Goal: Task Accomplishment & Management: Manage account settings

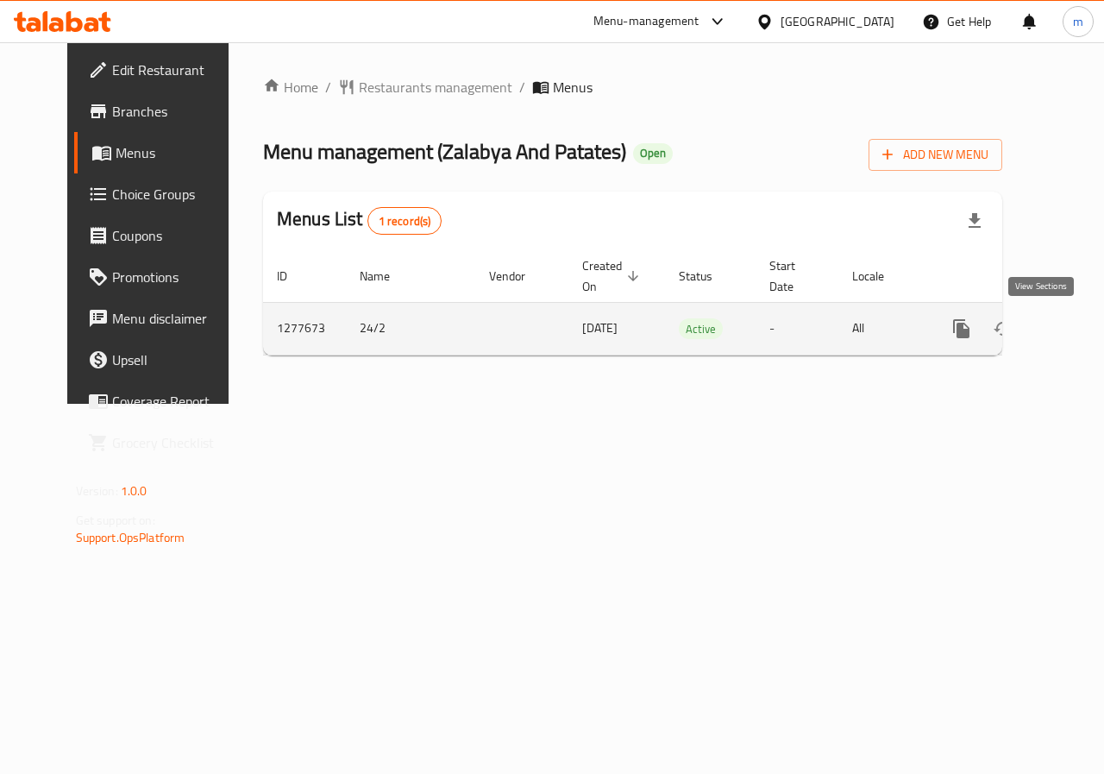
click at [1076, 328] on icon "enhanced table" at bounding box center [1086, 328] width 21 height 21
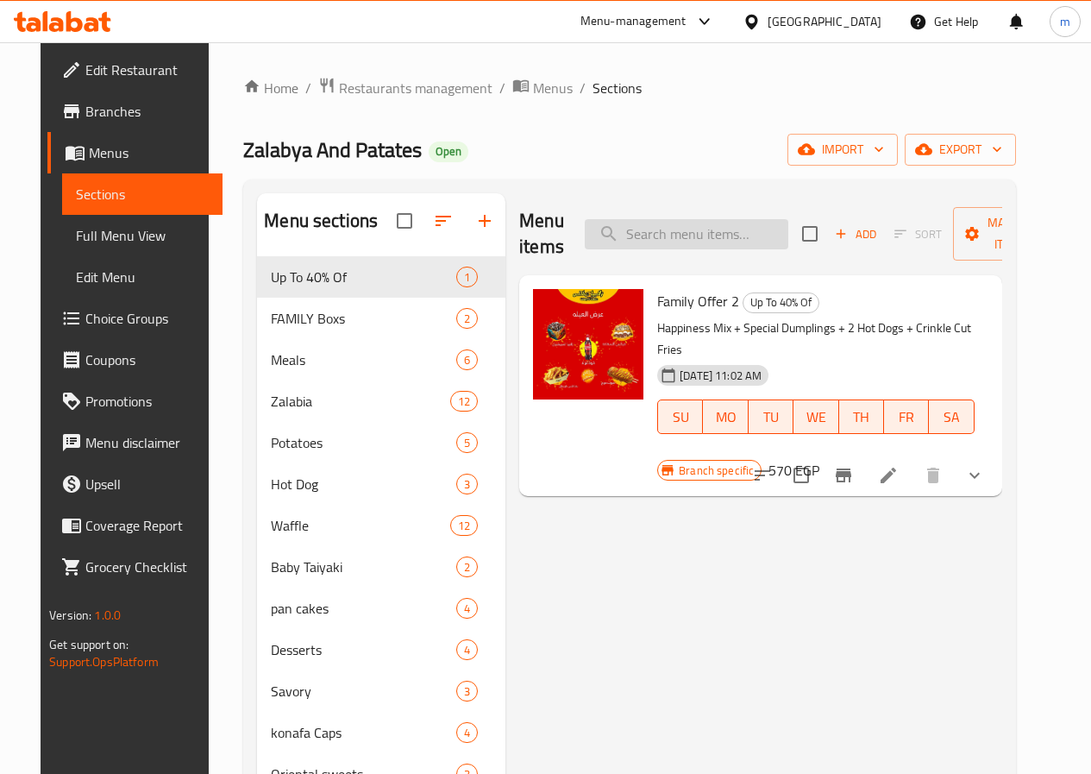
click at [642, 239] on input "search" at bounding box center [687, 234] width 204 height 30
paste input "Zalabia Caramel"
type input "Zalabia Caramel"
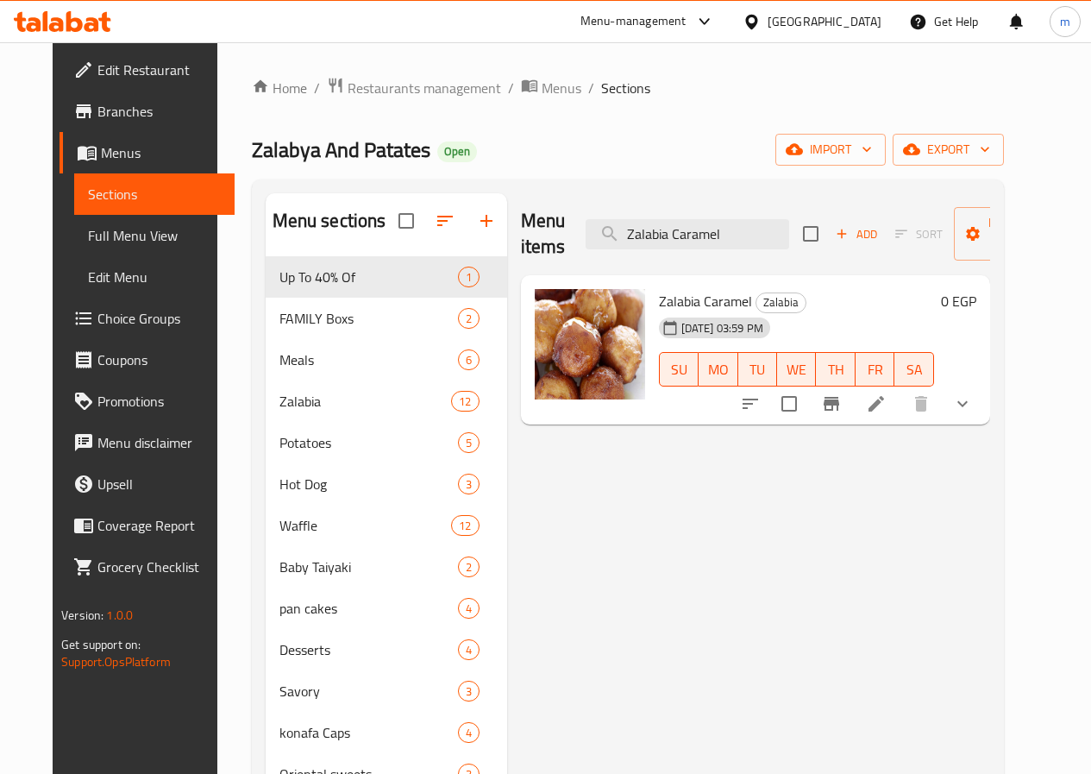
click at [901, 403] on li at bounding box center [876, 403] width 48 height 31
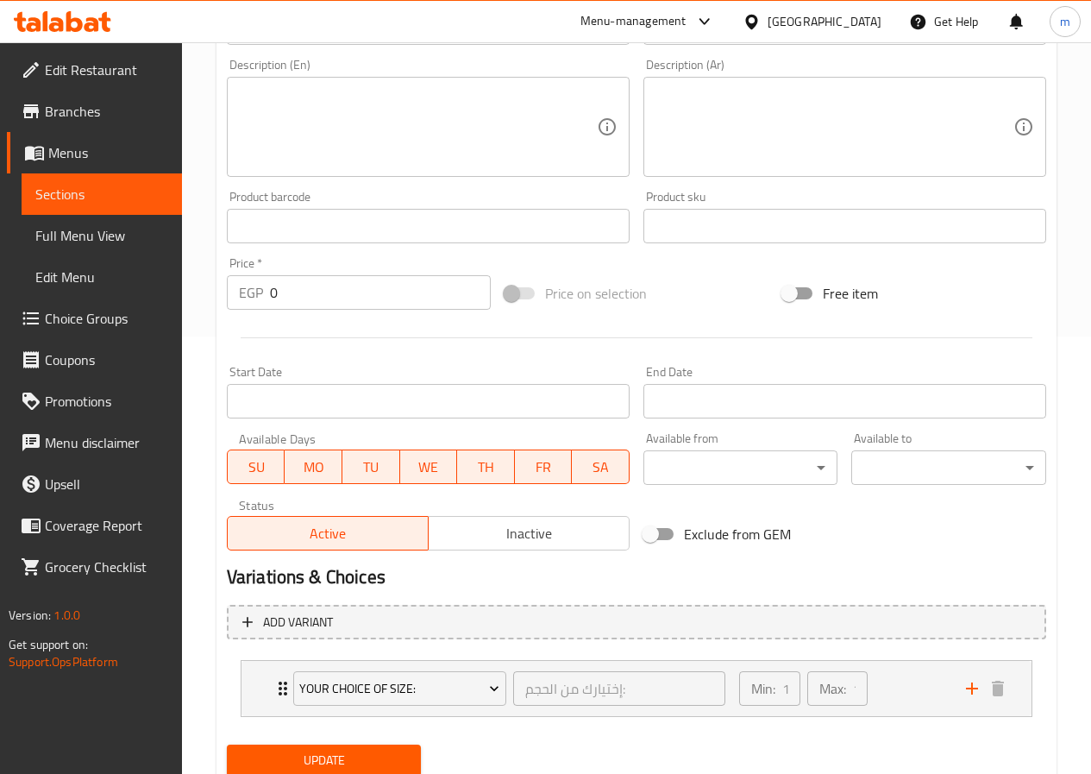
scroll to position [499, 0]
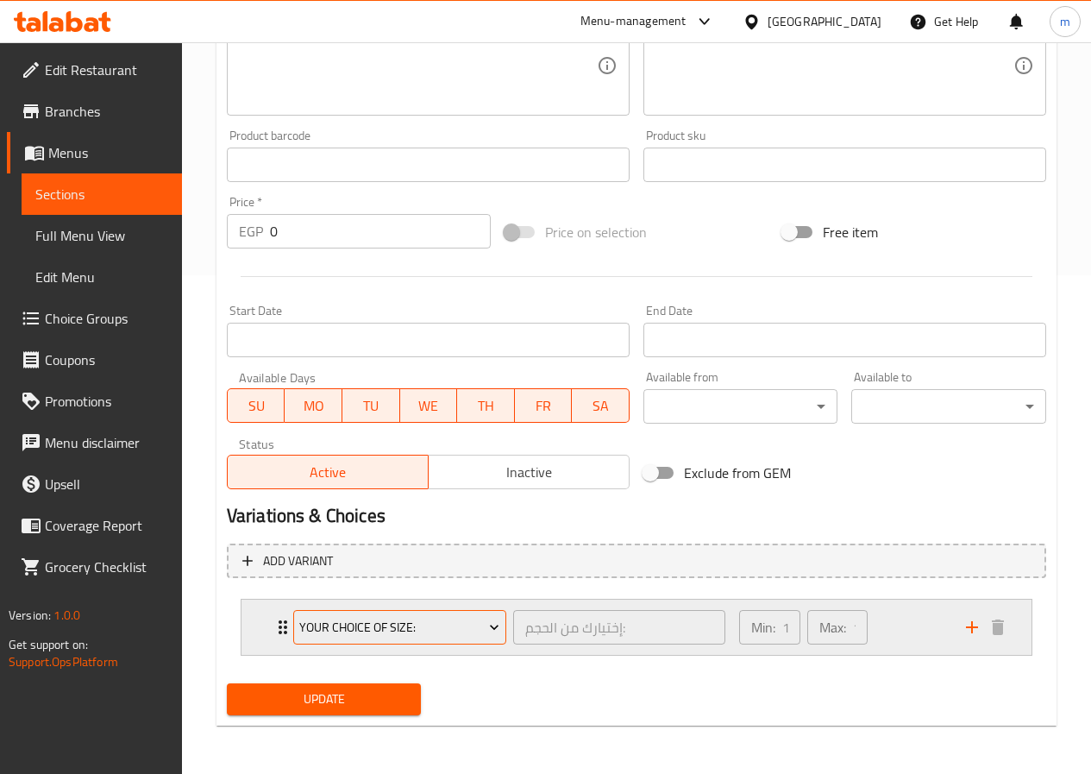
click at [494, 633] on icon "Expand" at bounding box center [494, 627] width 17 height 17
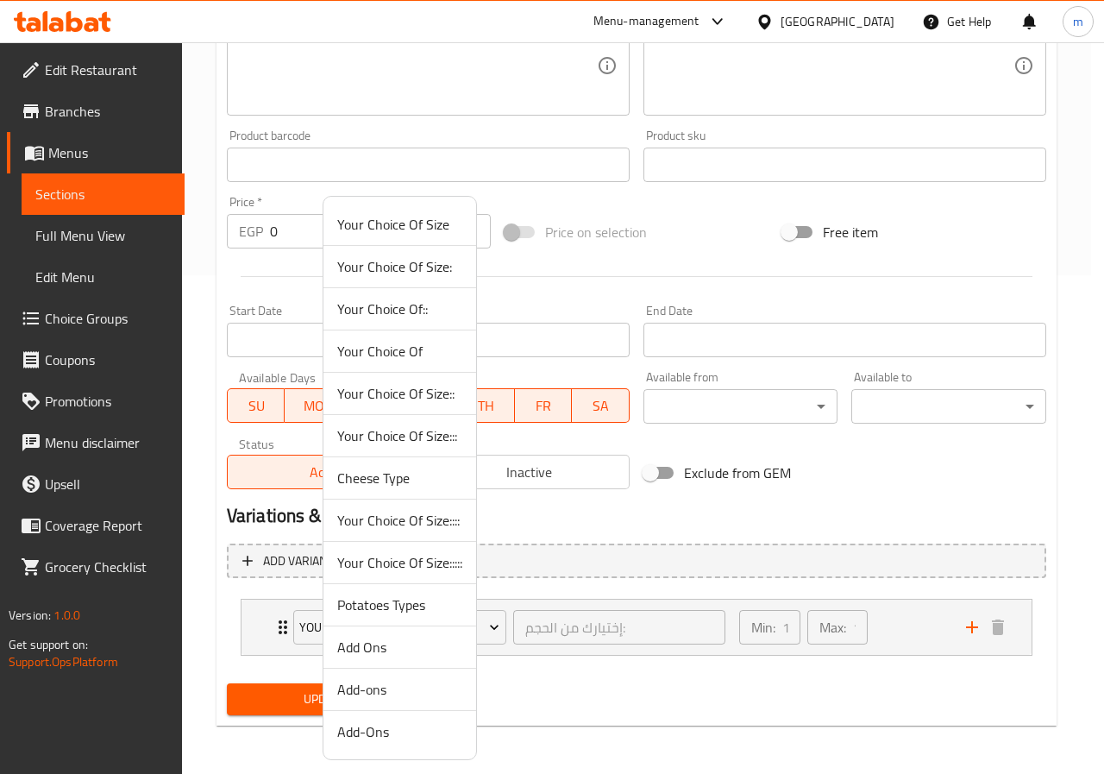
click at [581, 576] on div at bounding box center [552, 387] width 1104 height 774
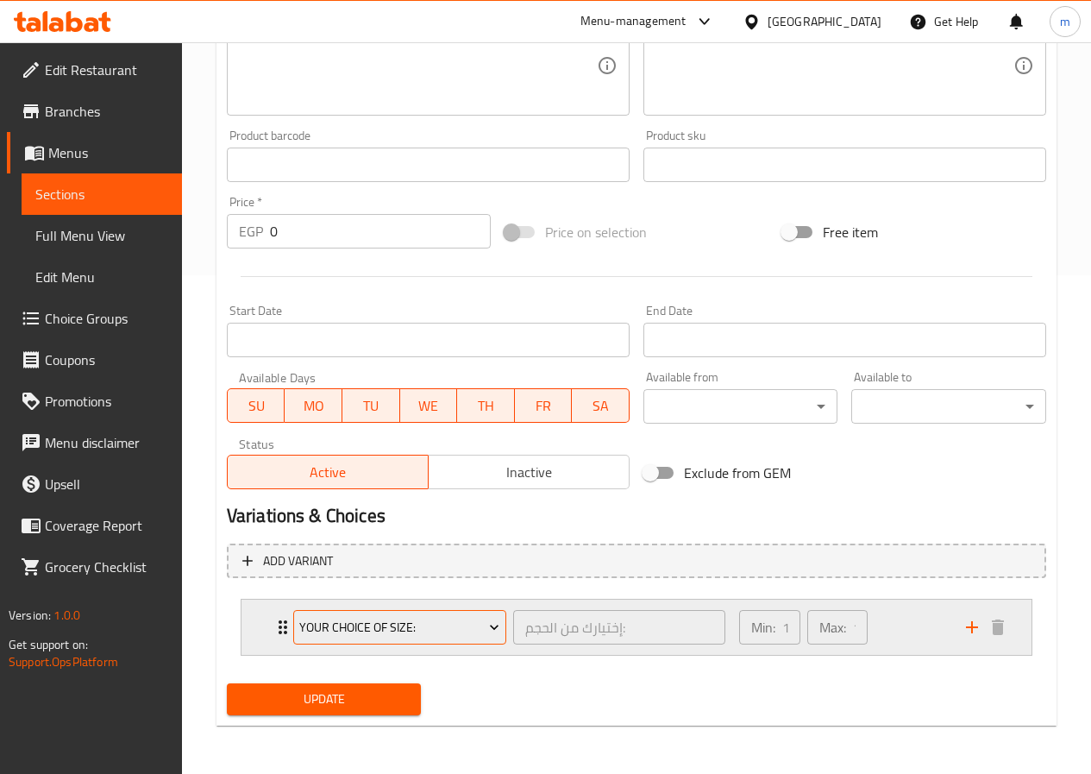
click at [471, 630] on span "Your Choice Of Size:" at bounding box center [399, 628] width 200 height 22
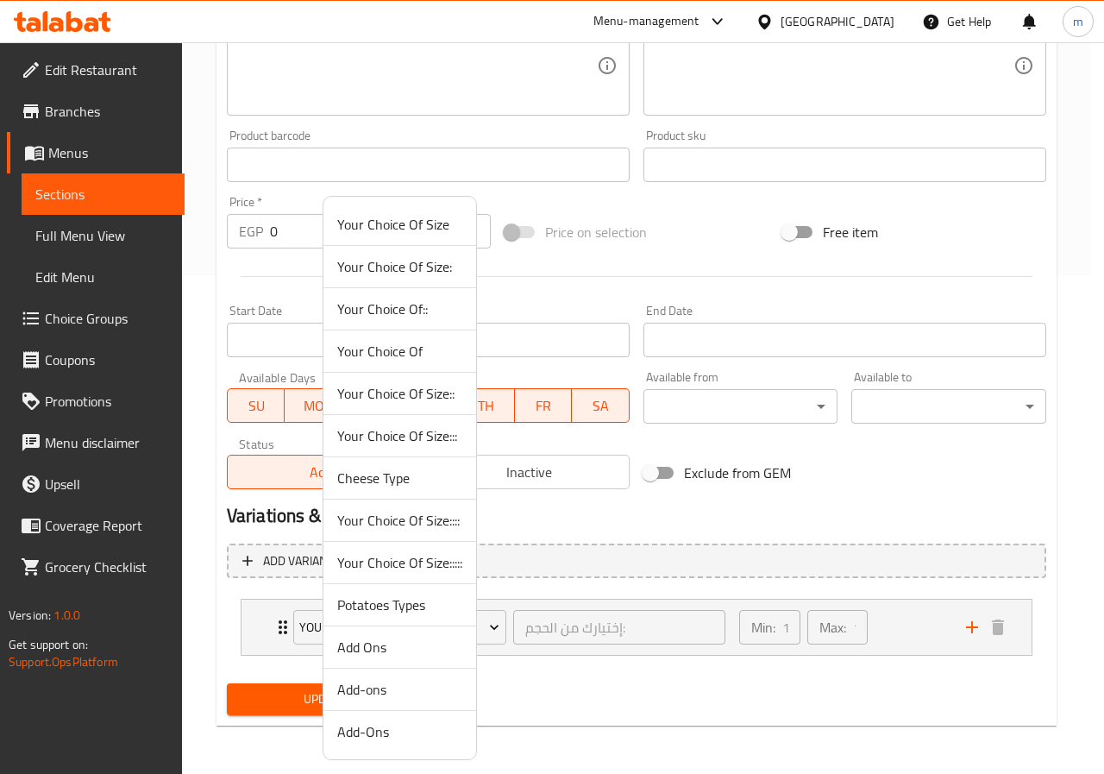
click at [500, 629] on div at bounding box center [552, 387] width 1104 height 774
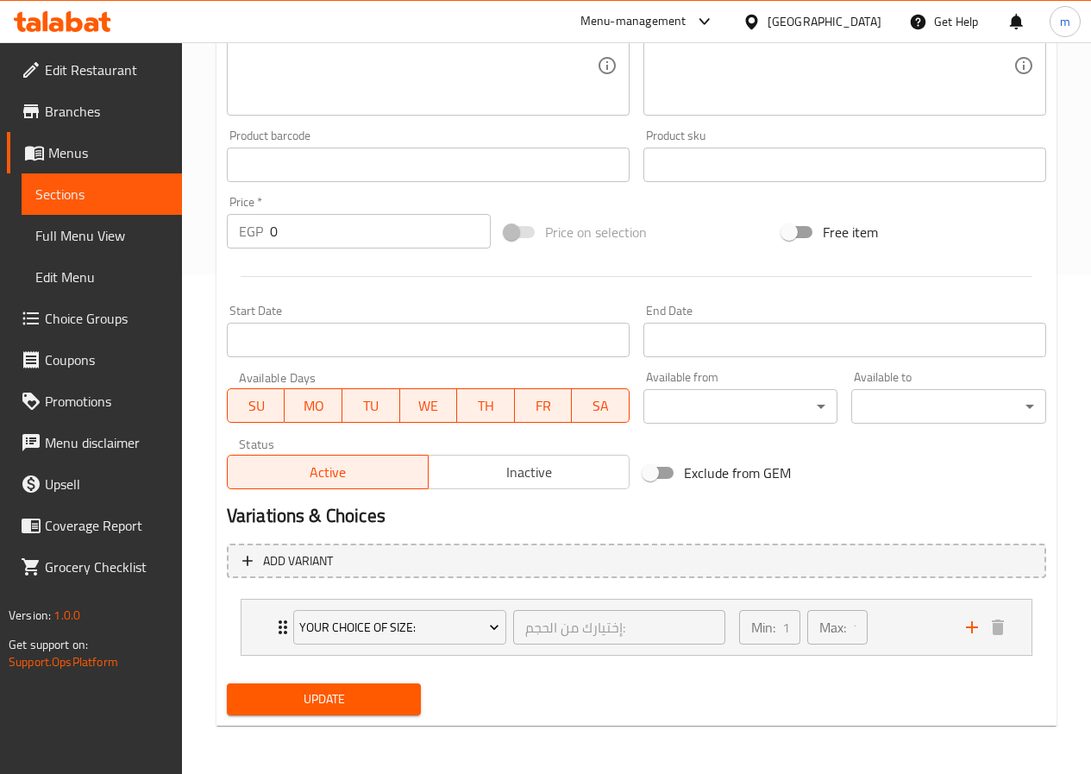
click at [645, 755] on div "Home / Restaurants management / Menus / Sections / item / update Zalabia sectio…" at bounding box center [636, 159] width 909 height 1230
click at [843, 621] on p "Max:" at bounding box center [833, 627] width 27 height 21
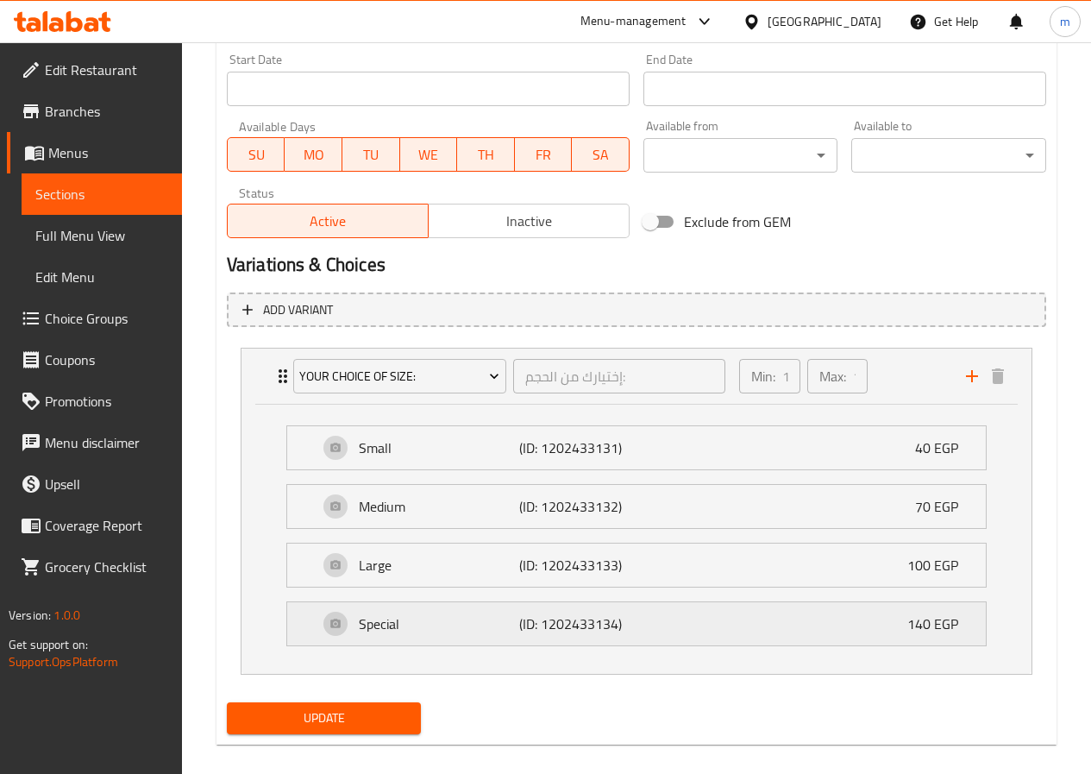
scroll to position [769, 0]
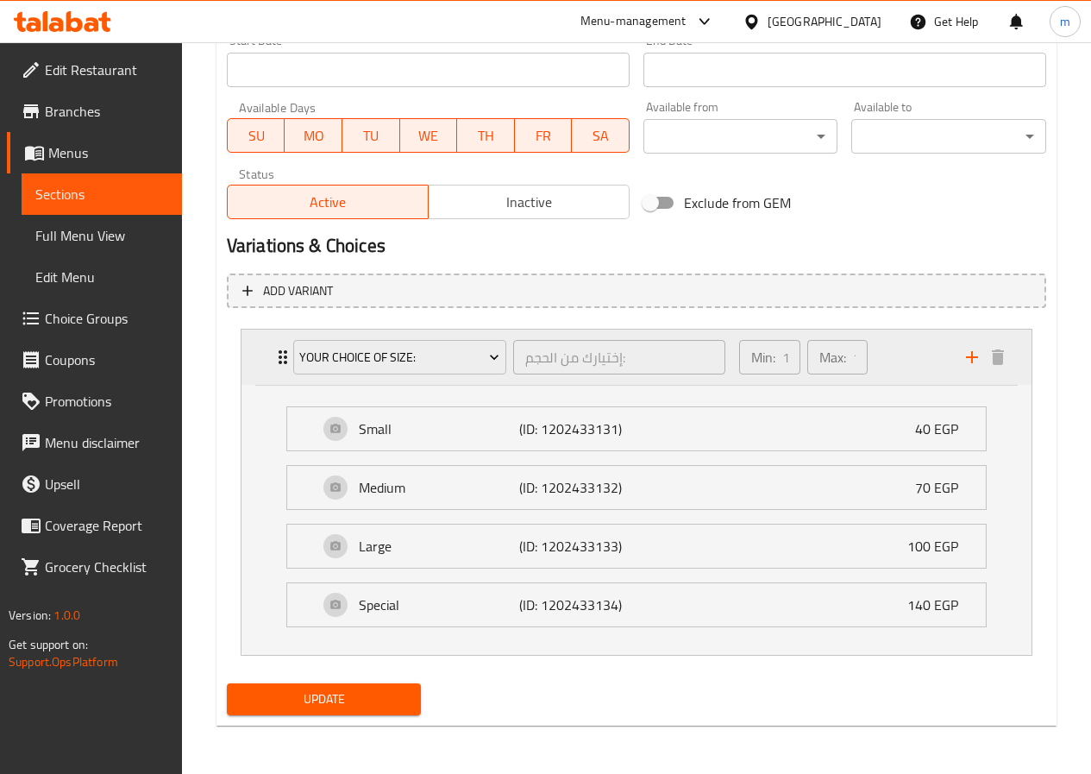
drag, startPoint x: 782, startPoint y: 351, endPoint x: 814, endPoint y: 379, distance: 42.9
click at [781, 351] on div "Min: 1 ​" at bounding box center [769, 357] width 60 height 35
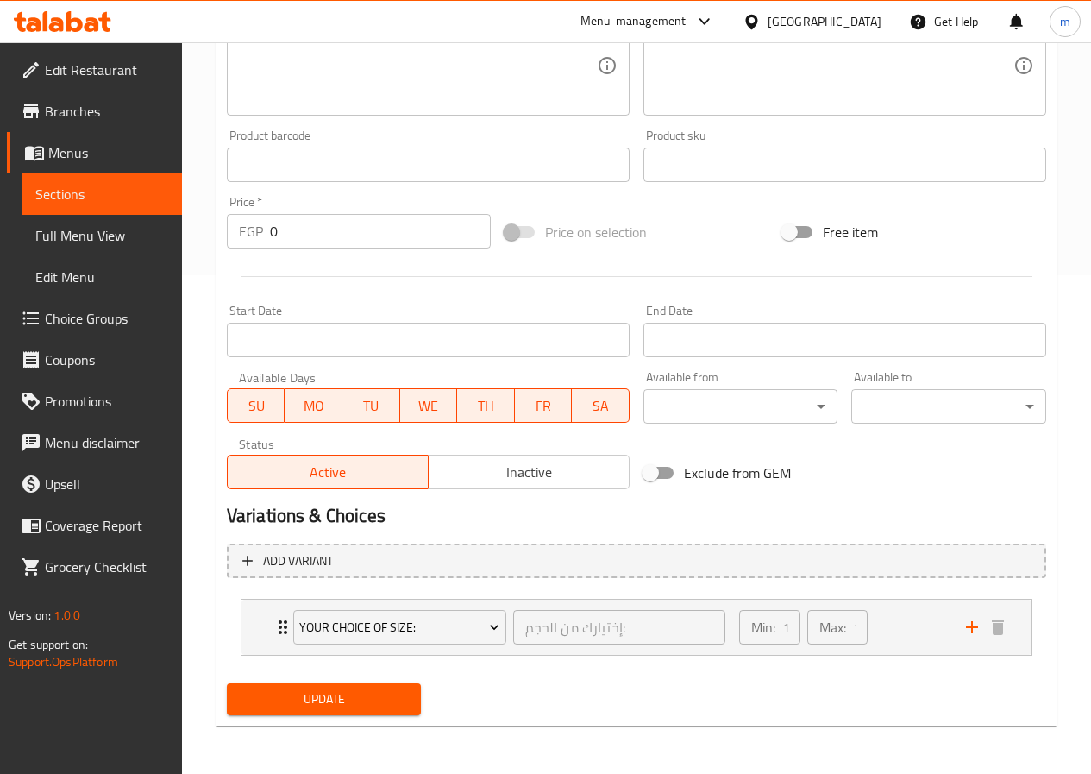
scroll to position [499, 0]
click at [768, 626] on p "Min:" at bounding box center [763, 627] width 24 height 21
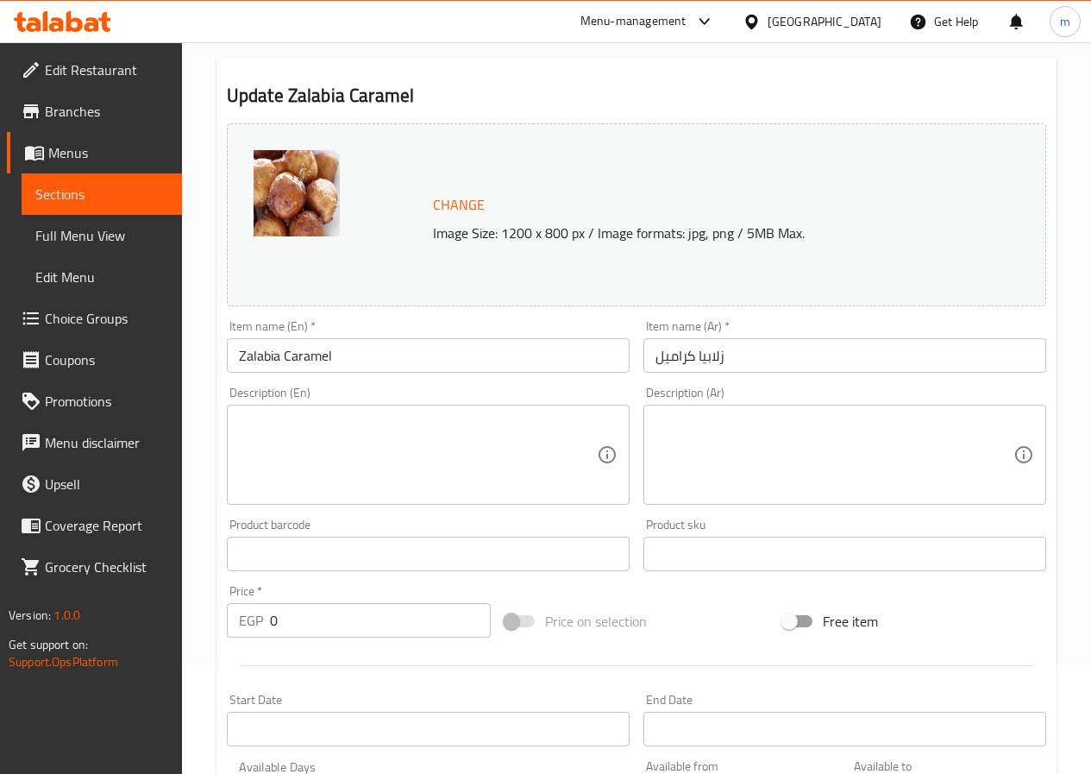
scroll to position [0, 0]
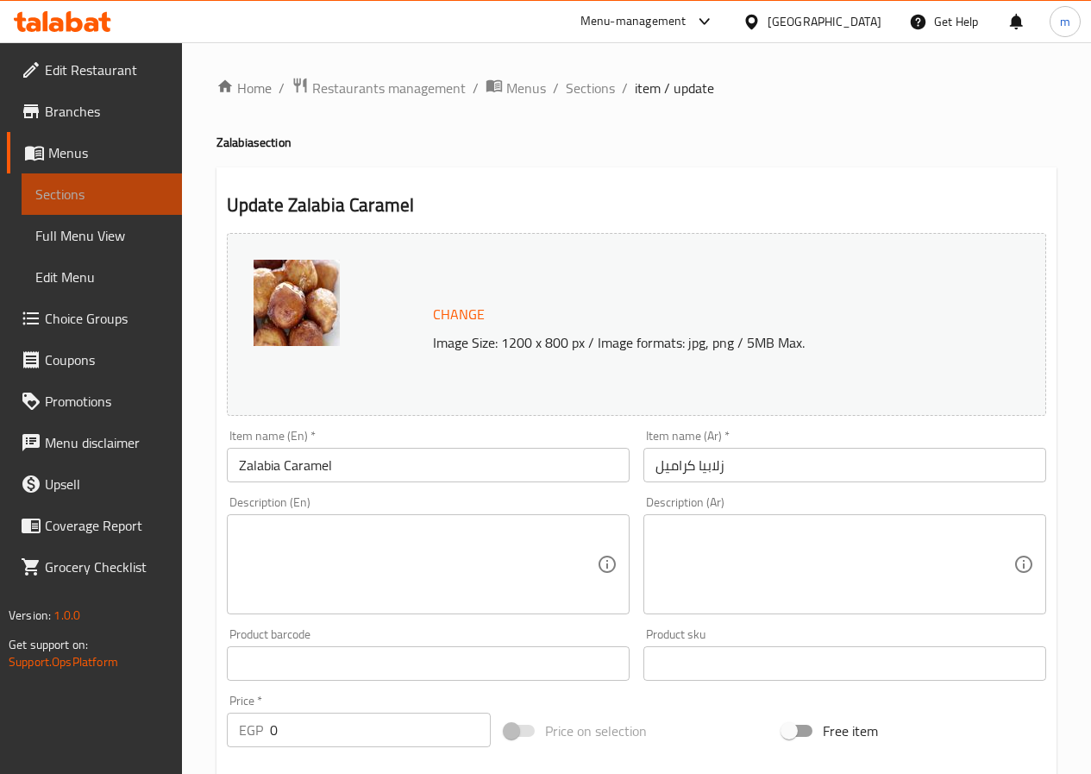
click at [97, 210] on link "Sections" at bounding box center [102, 193] width 160 height 41
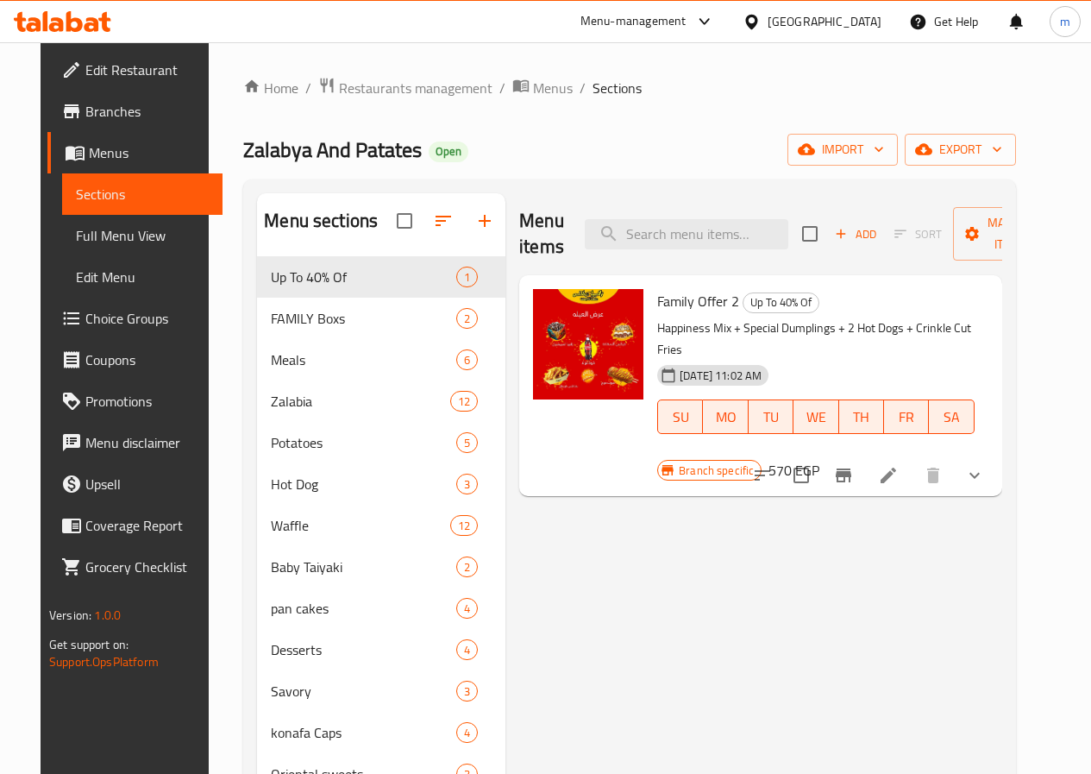
click at [691, 249] on div "Menu items Add Sort Manage items" at bounding box center [760, 234] width 483 height 82
click at [695, 245] on input "search" at bounding box center [687, 234] width 204 height 30
paste input "Zalabia Nutella"
type input "Zalabia Nutella"
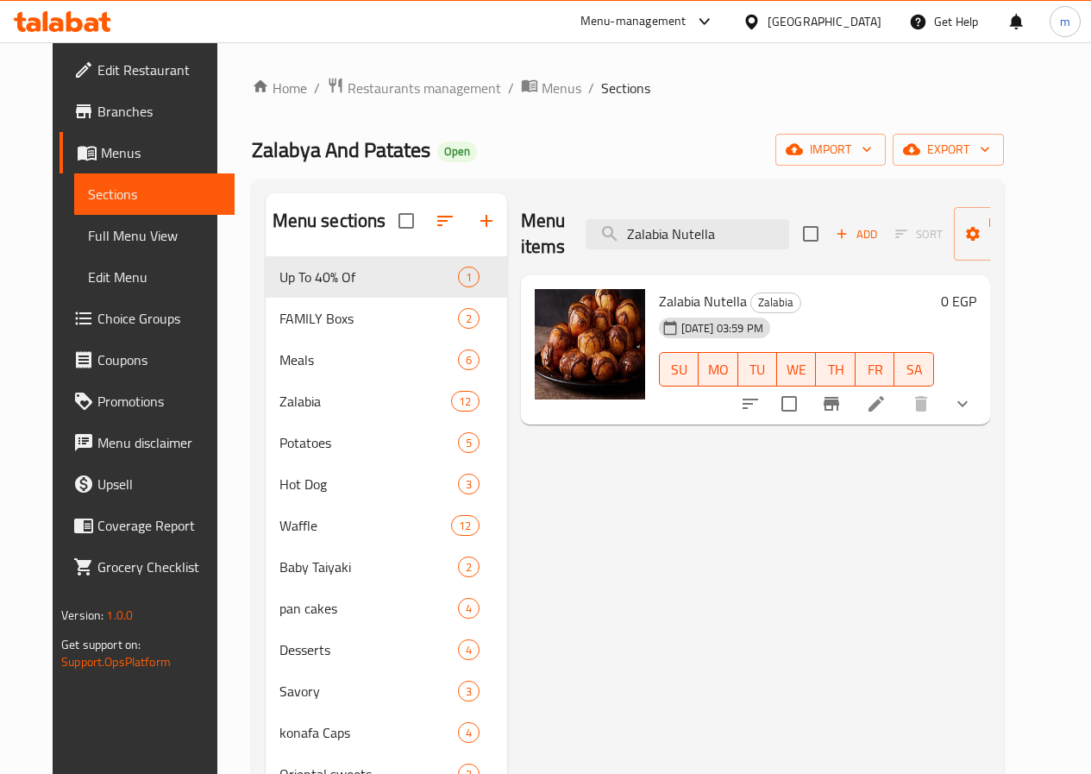
click at [901, 400] on li at bounding box center [876, 403] width 48 height 31
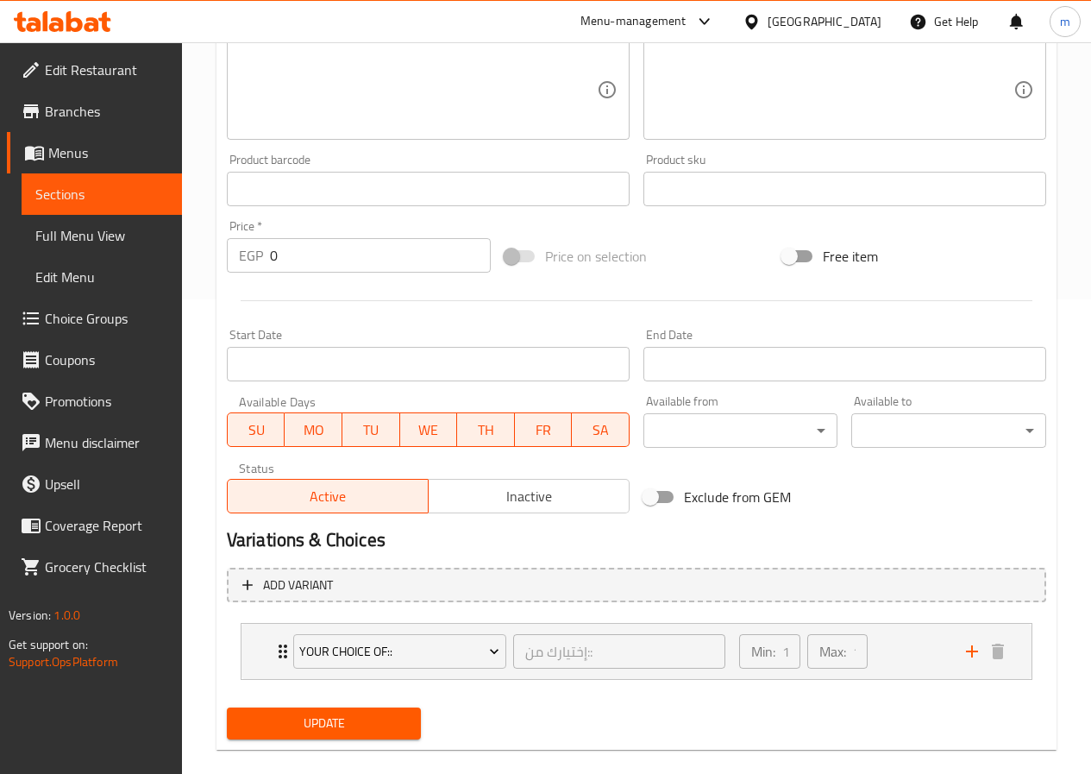
scroll to position [499, 0]
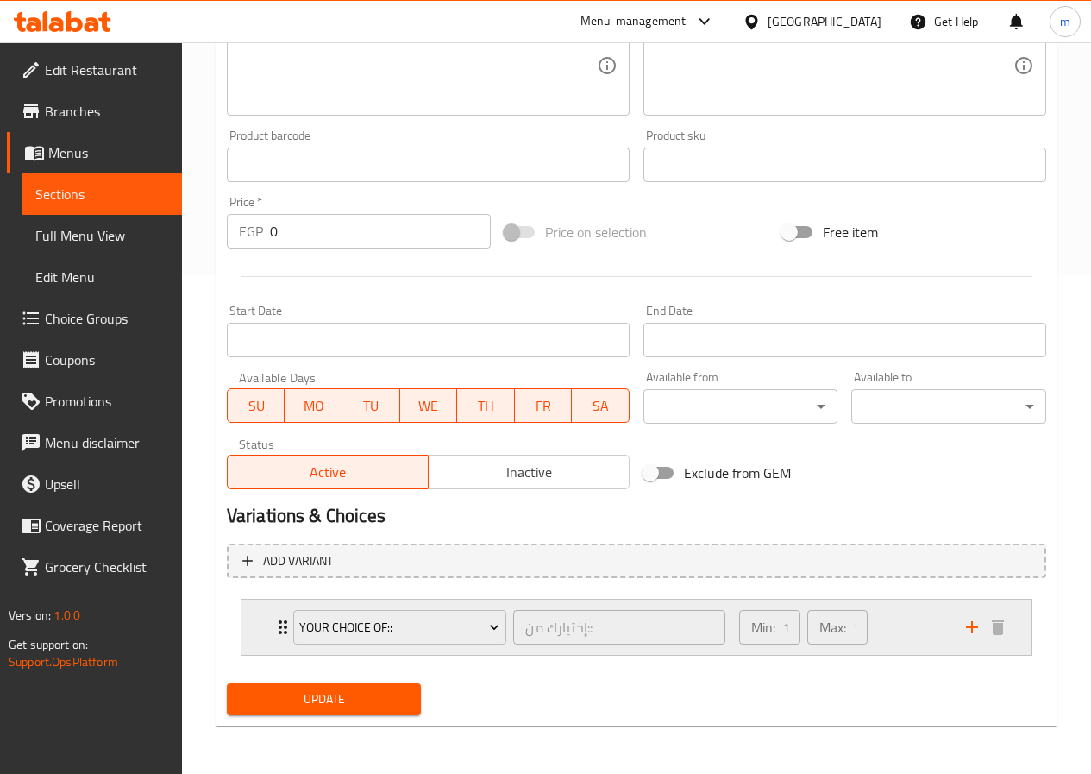
click at [848, 621] on div "Max: 1 ​" at bounding box center [837, 627] width 60 height 35
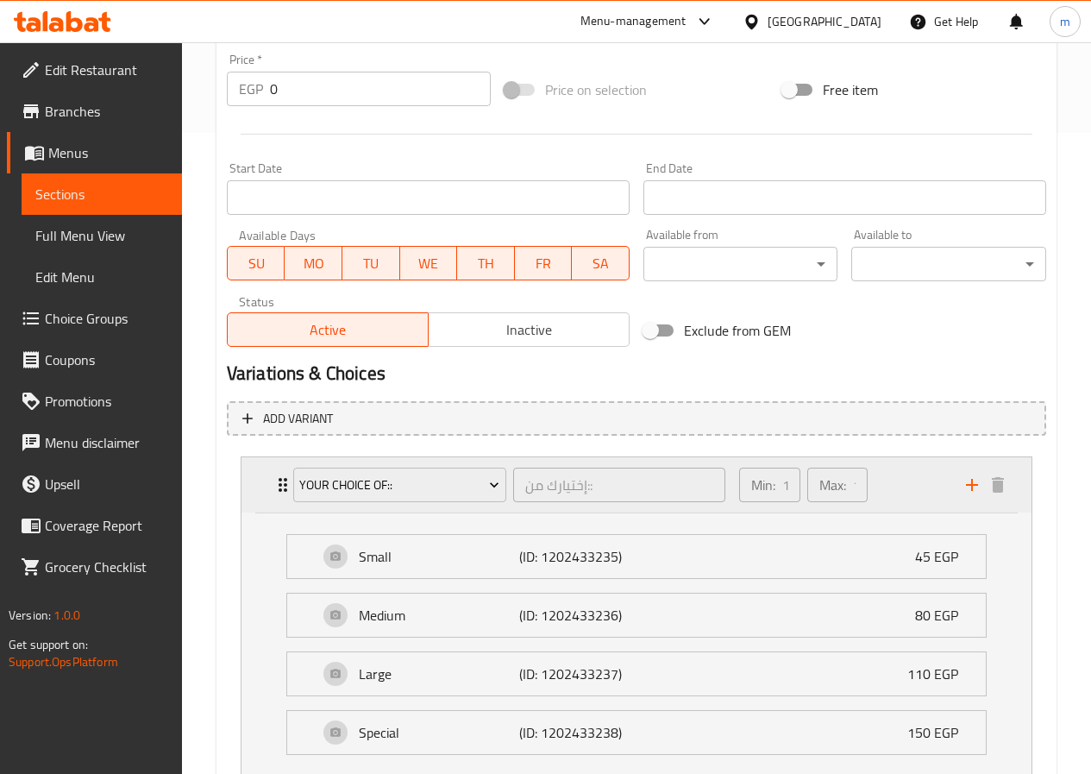
scroll to position [671, 0]
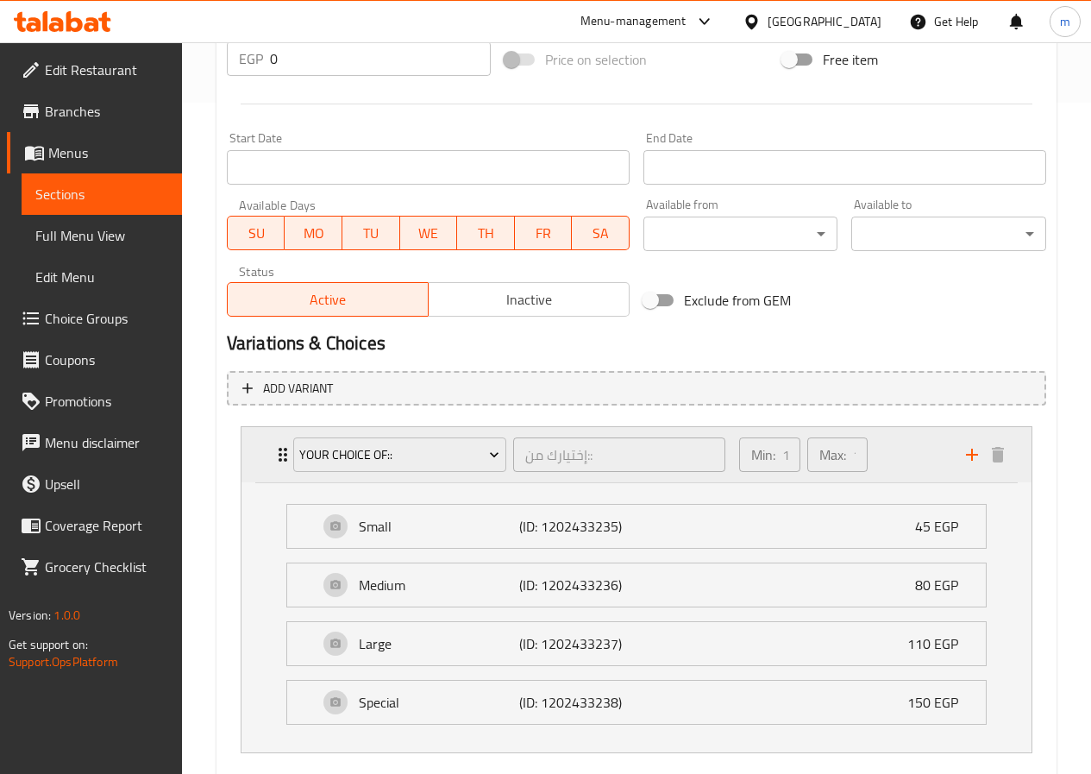
click at [781, 456] on div "Min: 1 ​" at bounding box center [769, 454] width 60 height 35
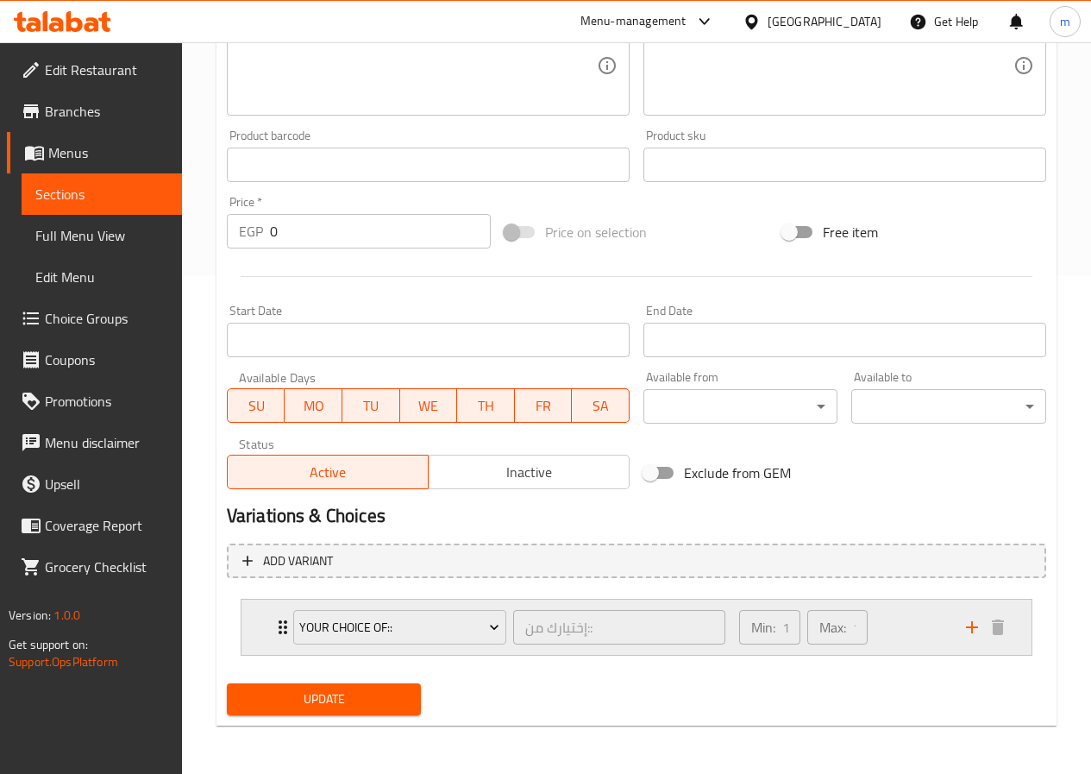
click at [839, 629] on p "Max:" at bounding box center [833, 627] width 27 height 21
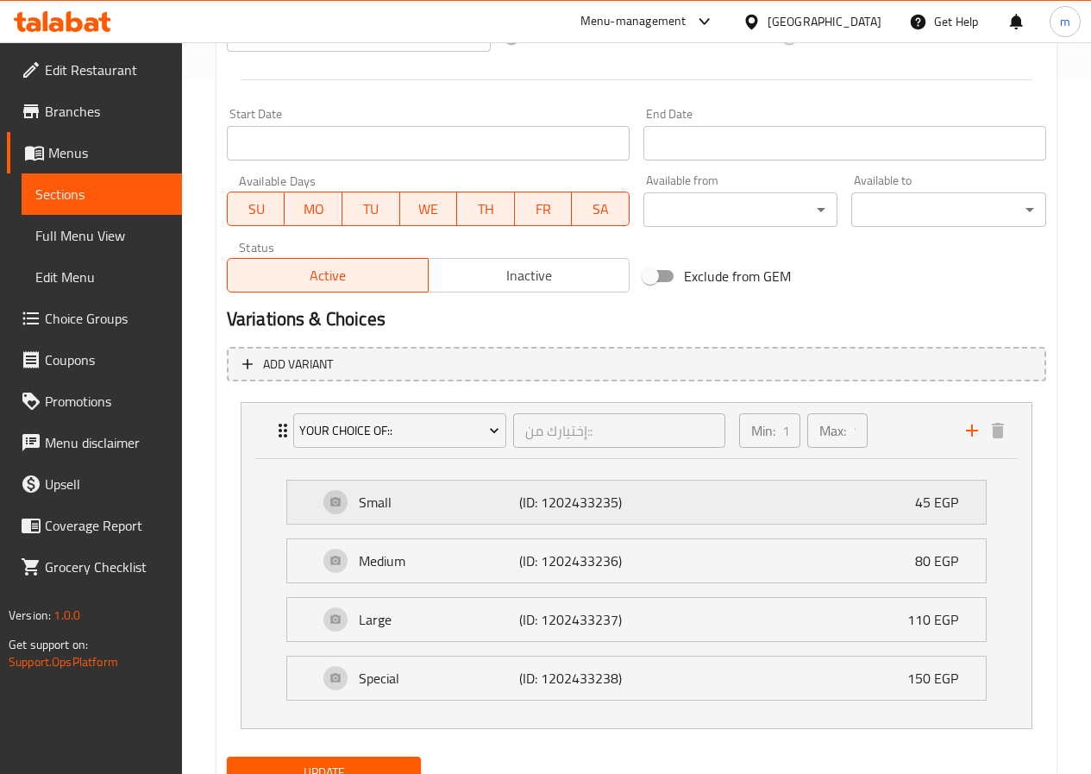
scroll to position [769, 0]
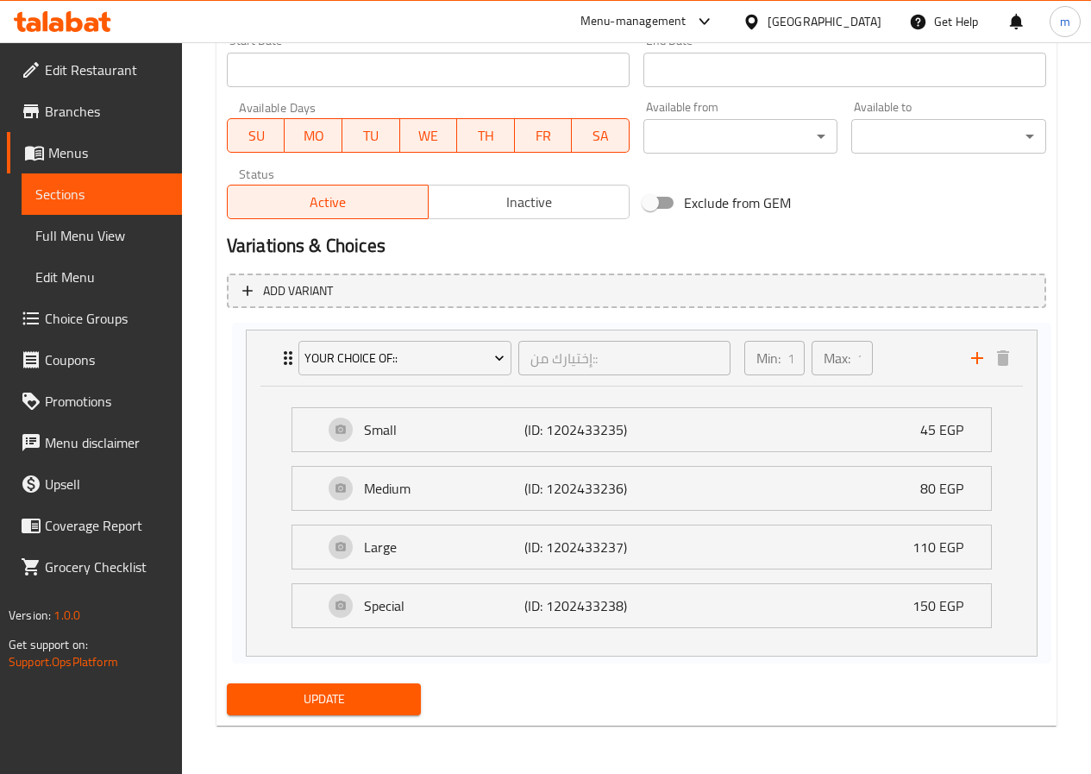
drag, startPoint x: 782, startPoint y: 362, endPoint x: 793, endPoint y: 364, distance: 10.5
click at [793, 364] on div "Your Choice Of:: إختيارك من:: ​ Min: 1 ​ Max: 1 ​ Small (ID: 1202433235) 45 EGP…" at bounding box center [637, 492] width 820 height 341
click at [802, 358] on div "Min: 1 ​" at bounding box center [769, 356] width 67 height 41
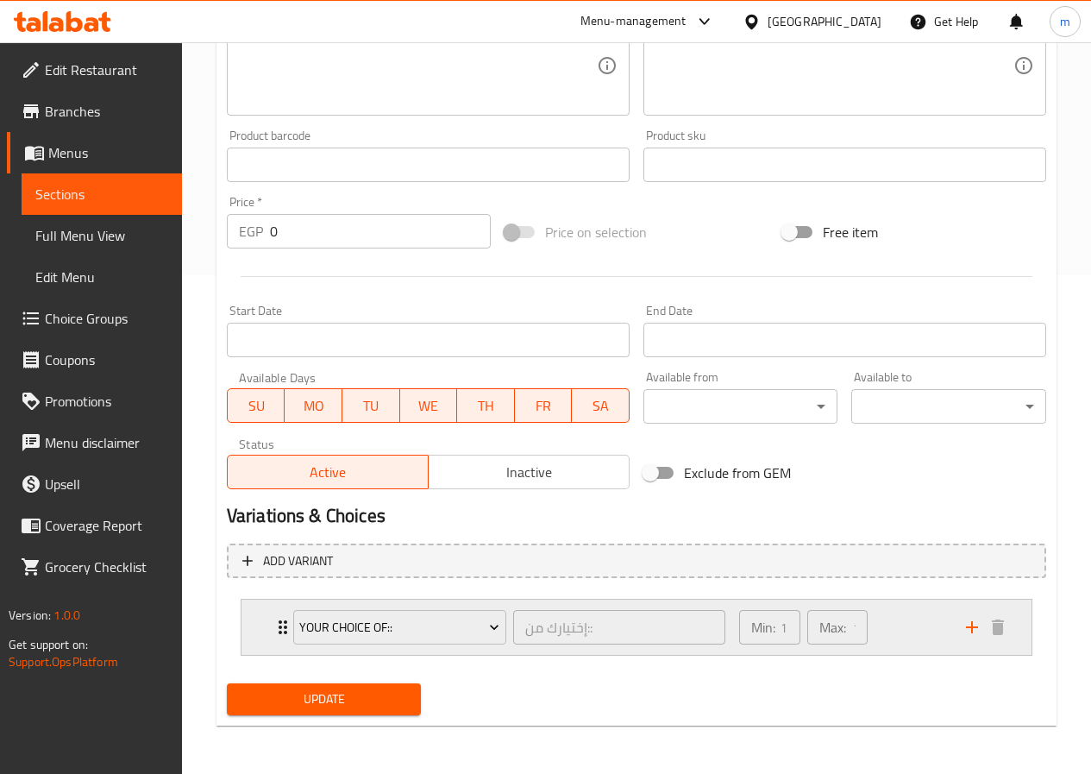
scroll to position [0, 6]
click at [890, 620] on div "Min: 1 ​ Max: 1 ​" at bounding box center [842, 627] width 227 height 55
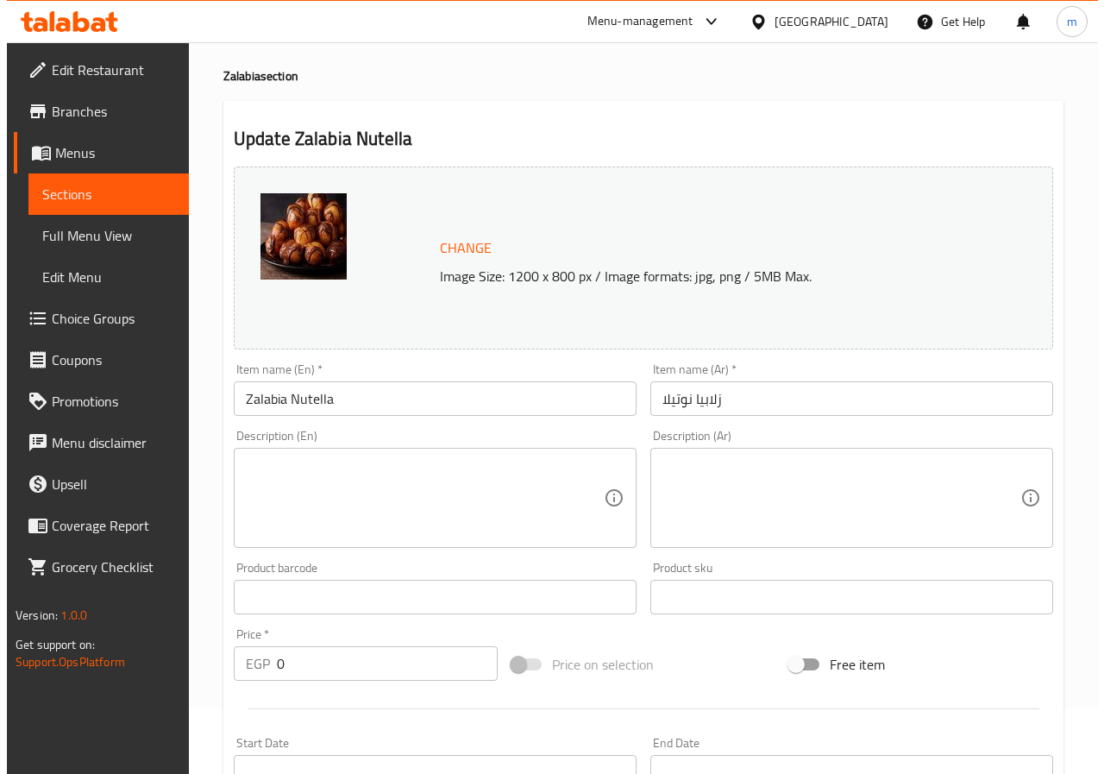
scroll to position [0, 0]
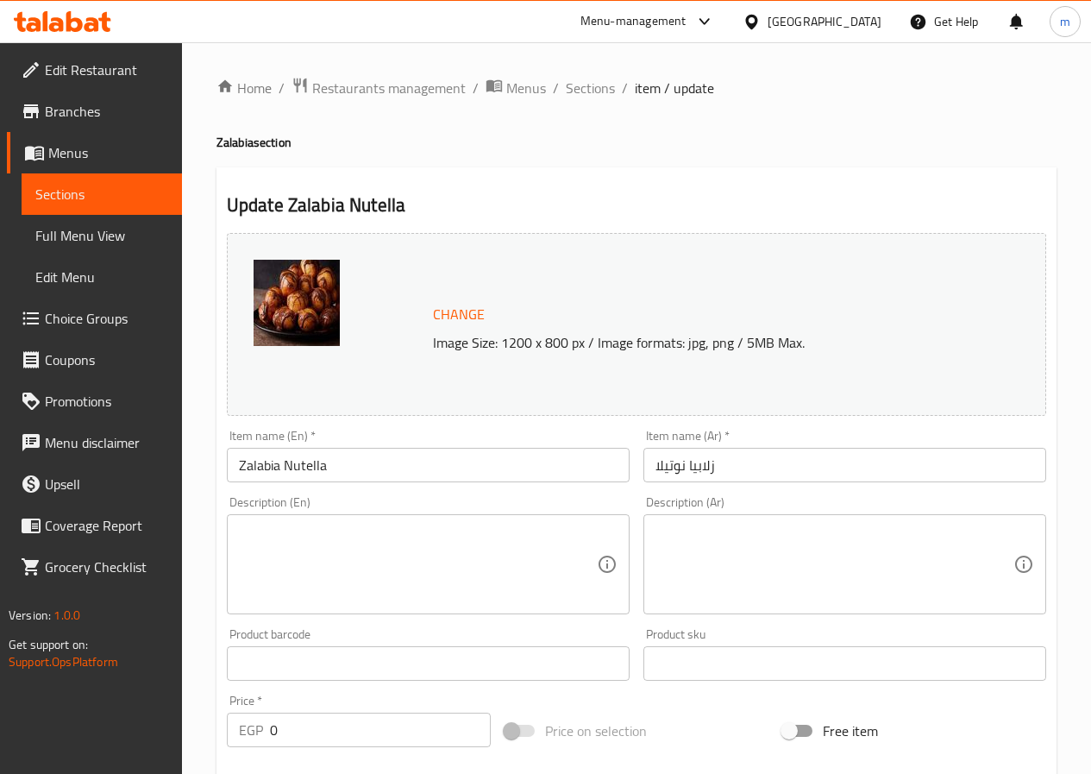
click at [99, 190] on span "Sections" at bounding box center [101, 194] width 133 height 21
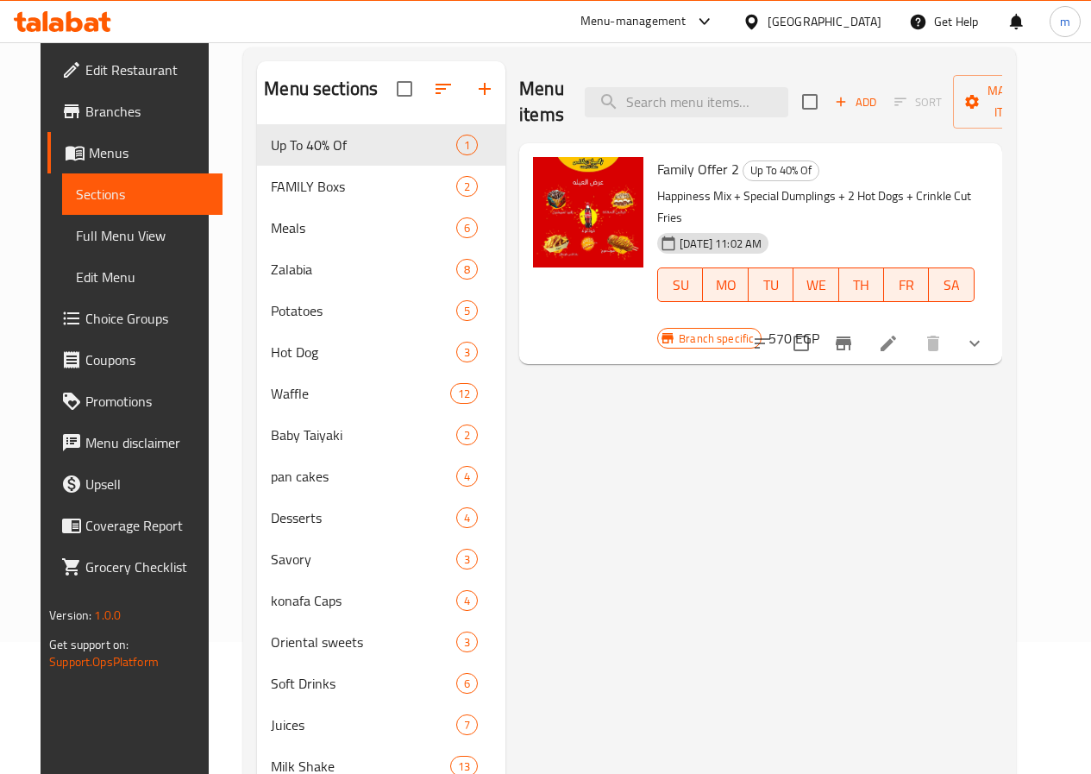
scroll to position [173, 0]
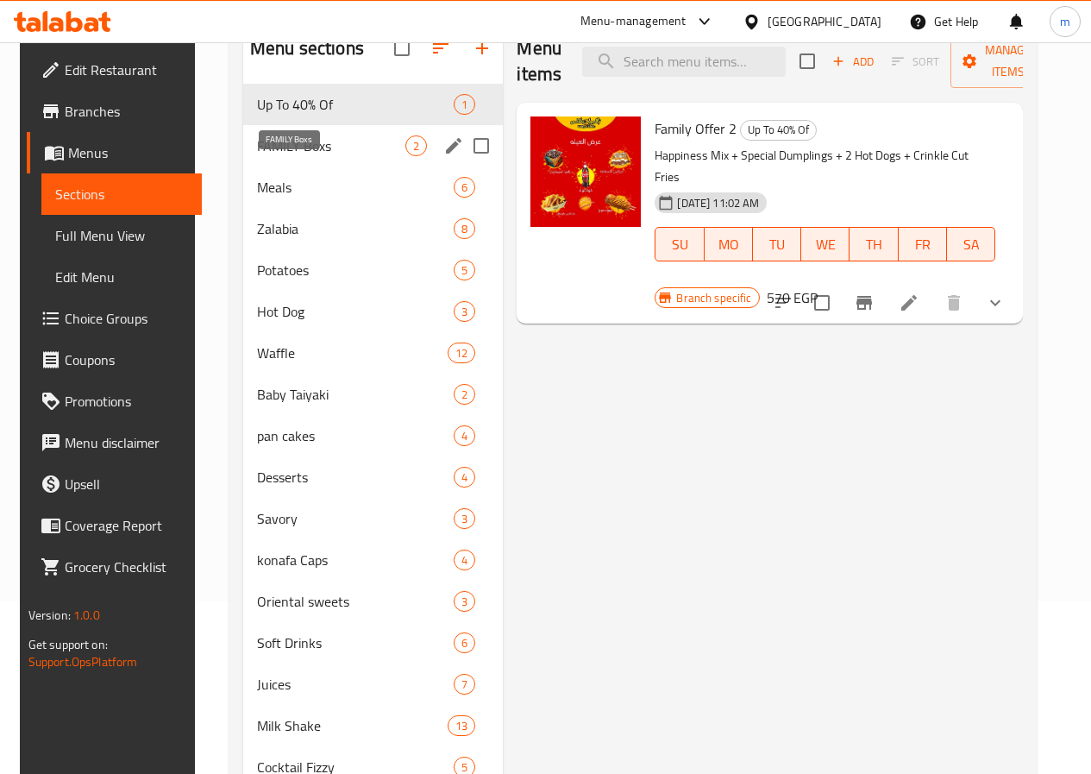
click at [310, 156] on span "FAMILY Boxs" at bounding box center [331, 145] width 148 height 21
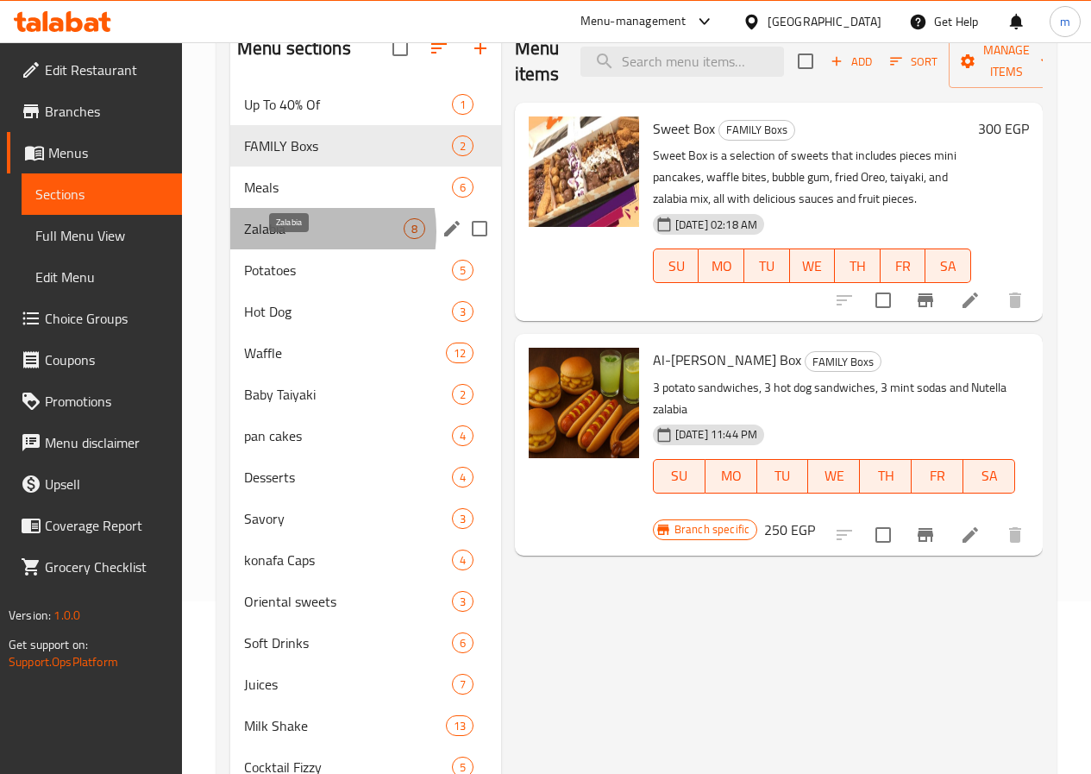
click at [288, 239] on span "Zalabia" at bounding box center [324, 228] width 160 height 21
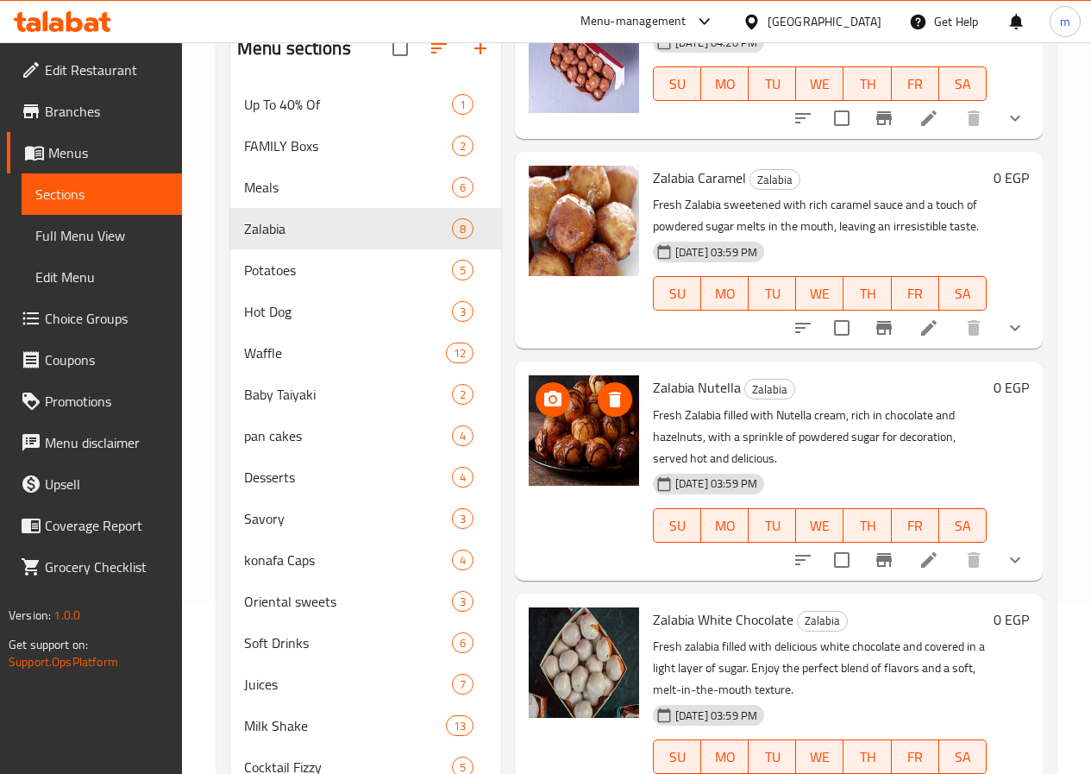
scroll to position [518, 0]
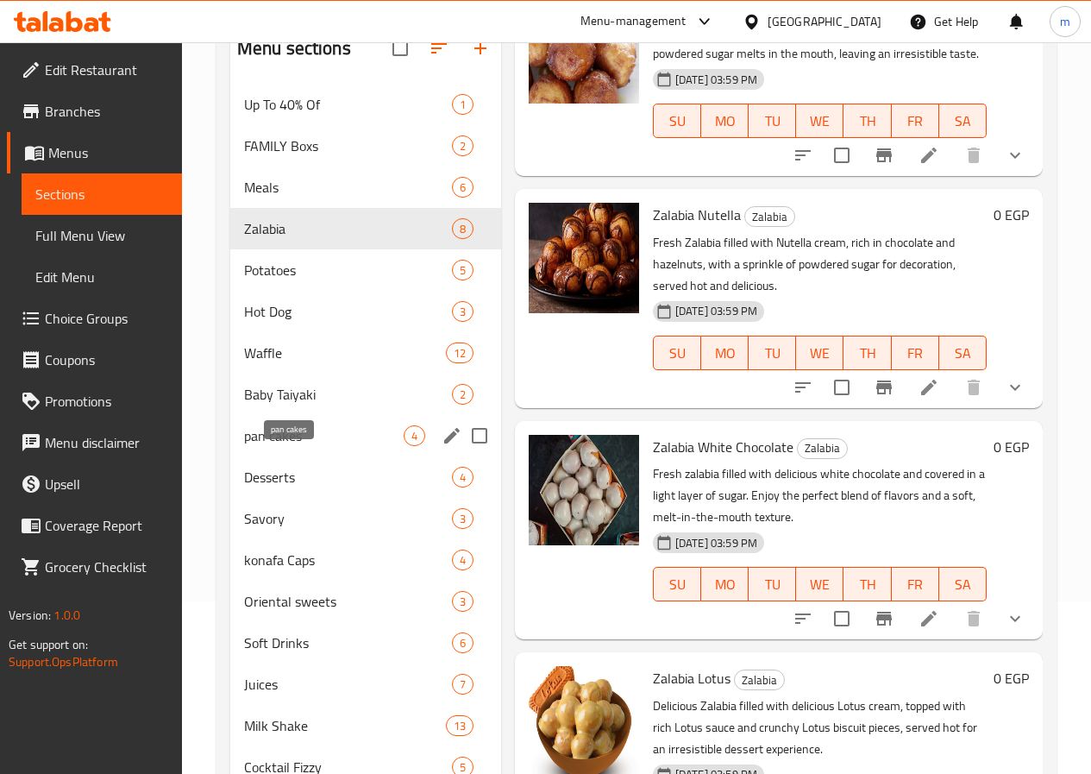
click at [267, 446] on span "pan cakes" at bounding box center [324, 435] width 160 height 21
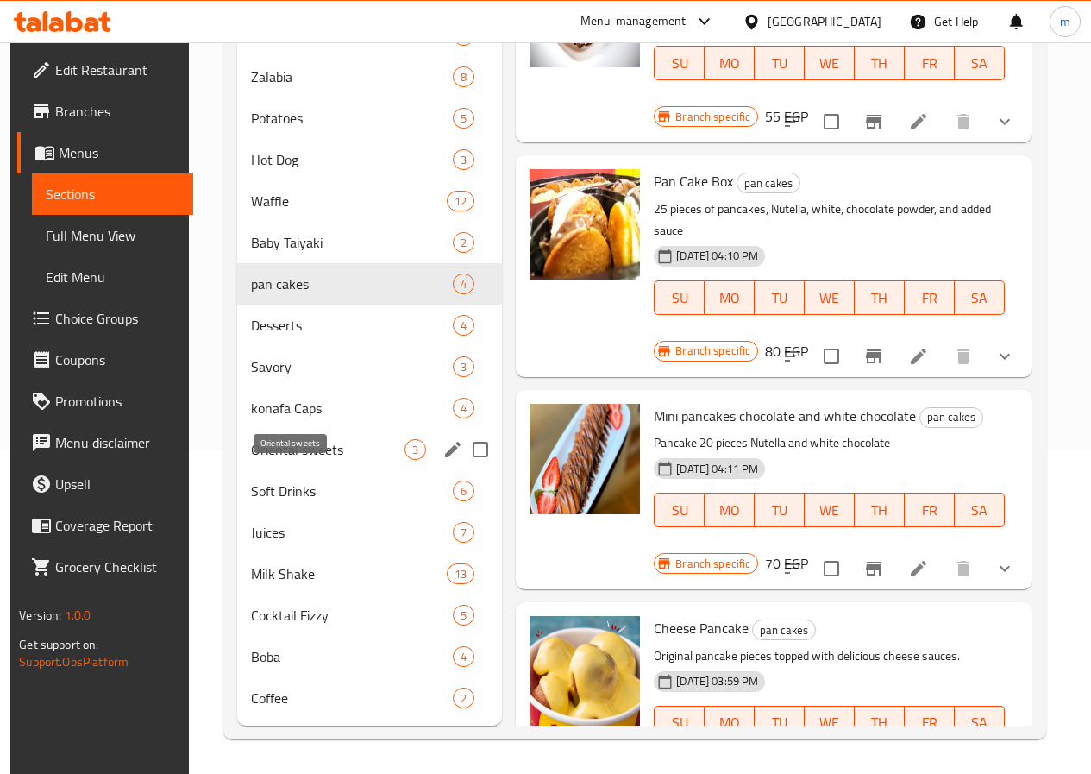
scroll to position [345, 0]
click at [271, 487] on span "Soft Drinks" at bounding box center [328, 491] width 154 height 21
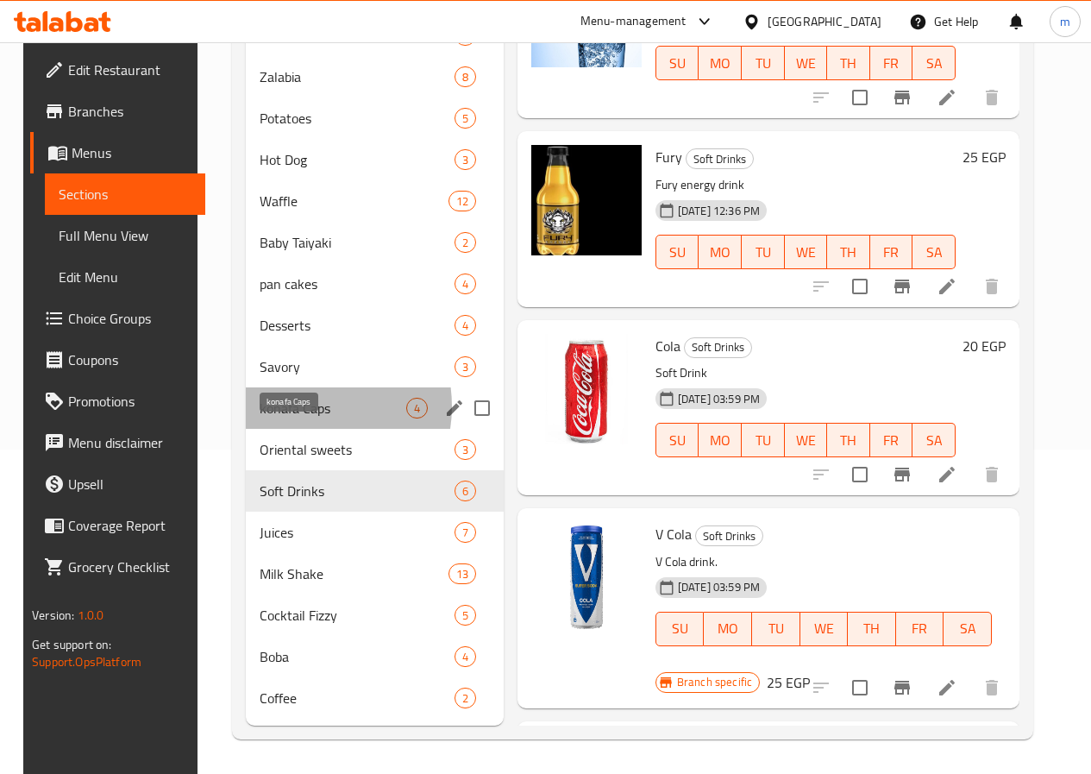
click at [286, 412] on span "konafa Caps" at bounding box center [333, 408] width 147 height 21
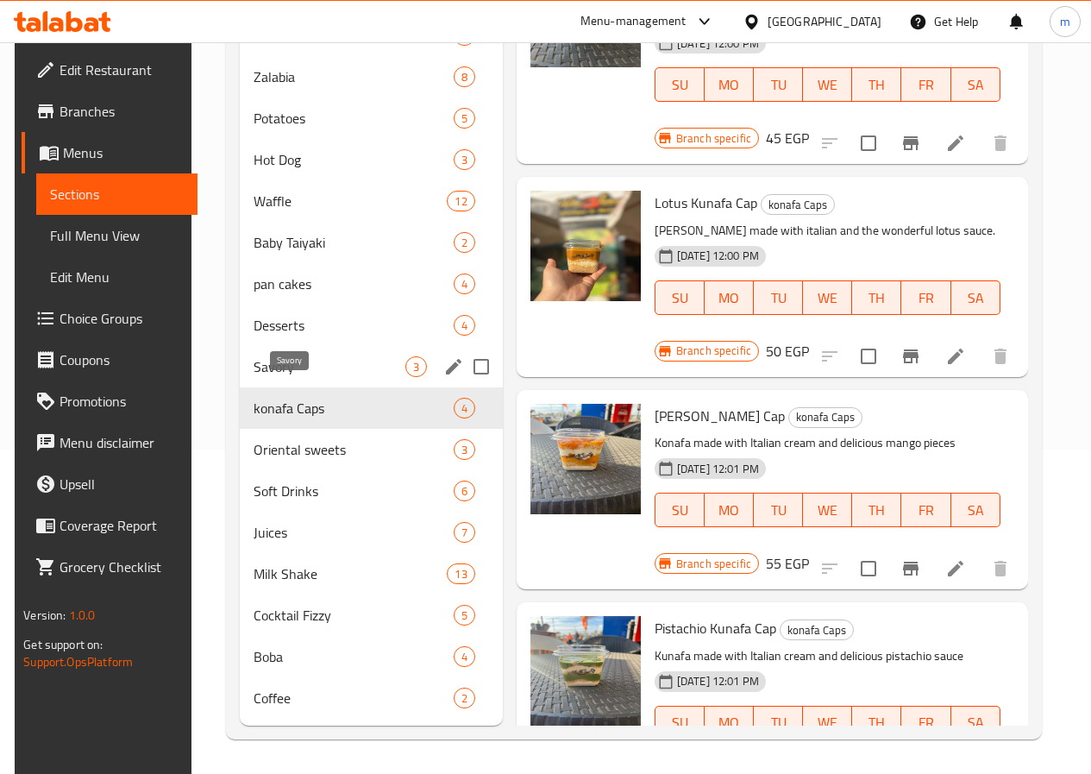
click at [287, 365] on span "Savory" at bounding box center [329, 366] width 151 height 21
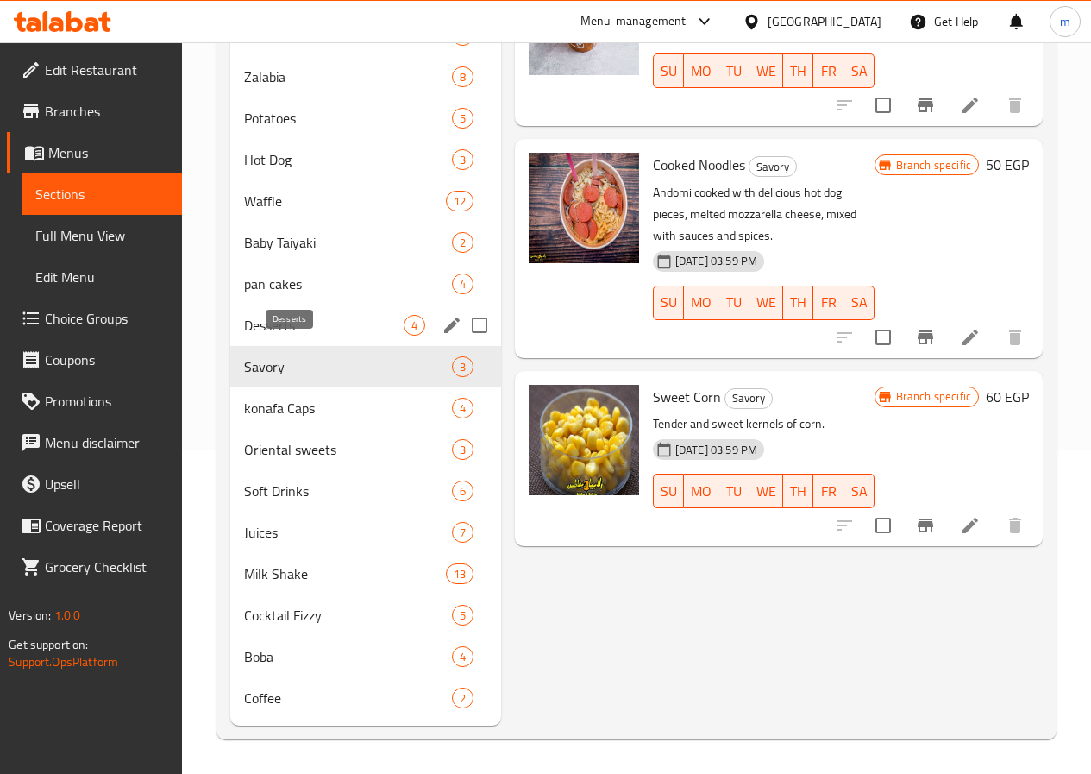
click at [276, 326] on span "Desserts" at bounding box center [324, 325] width 160 height 21
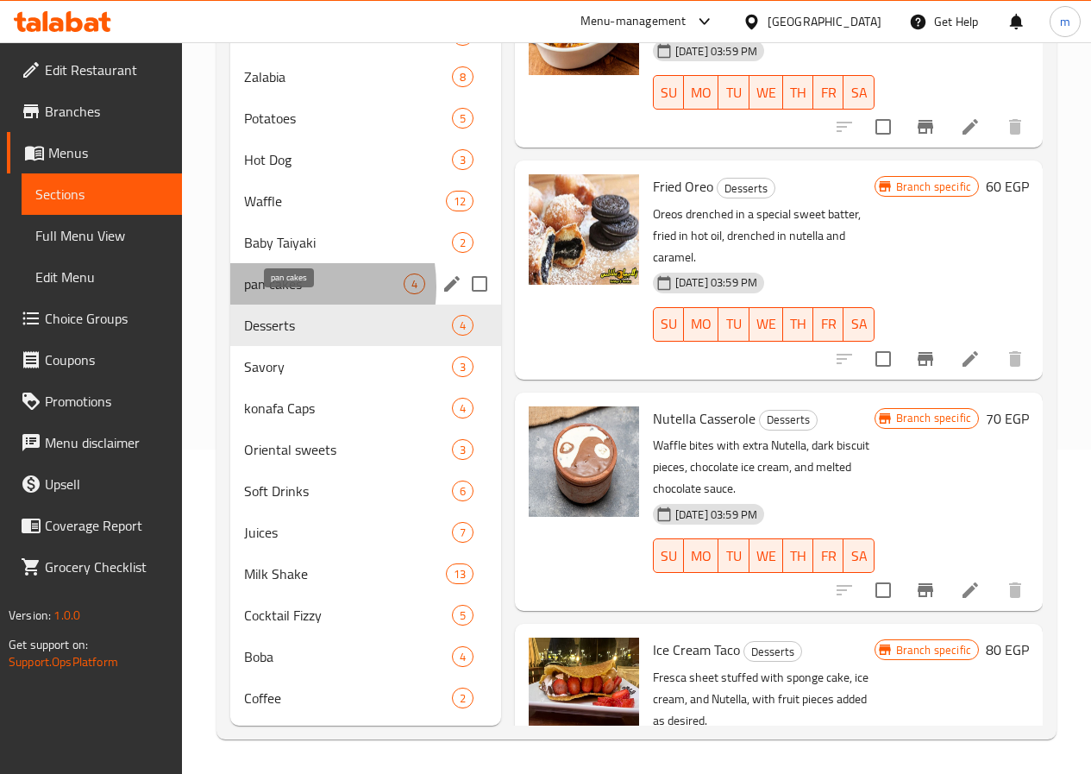
click at [272, 292] on span "pan cakes" at bounding box center [324, 283] width 160 height 21
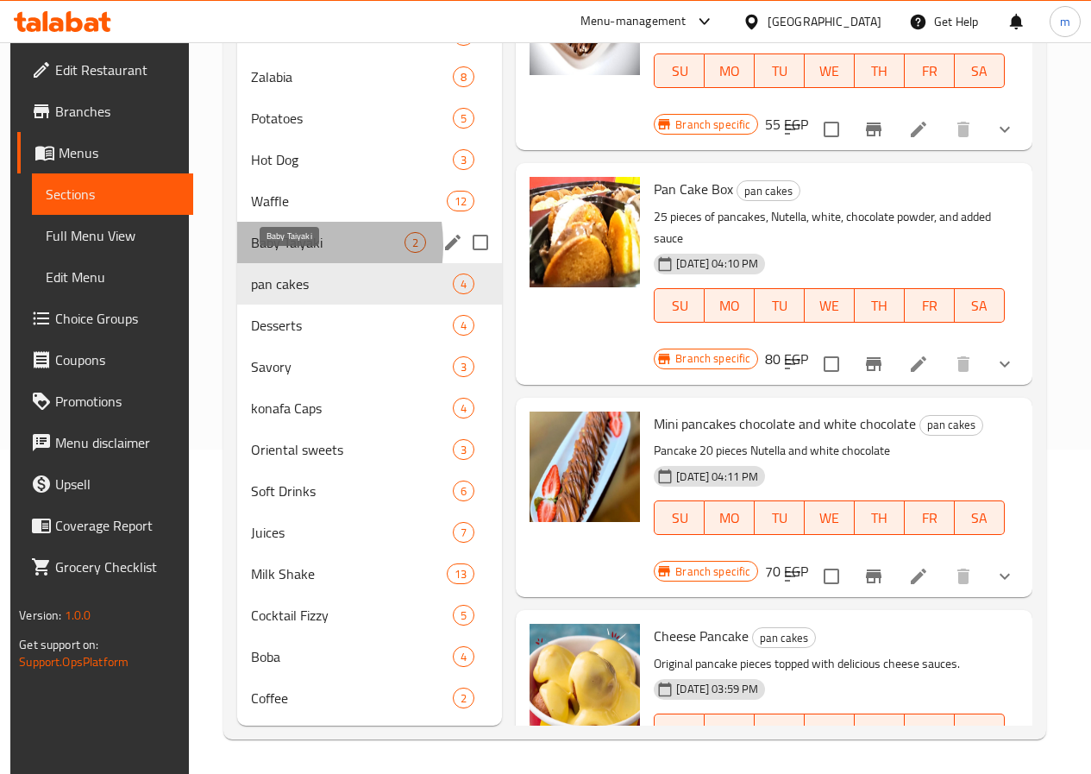
click at [271, 250] on span "Baby Taiyaki" at bounding box center [328, 242] width 154 height 21
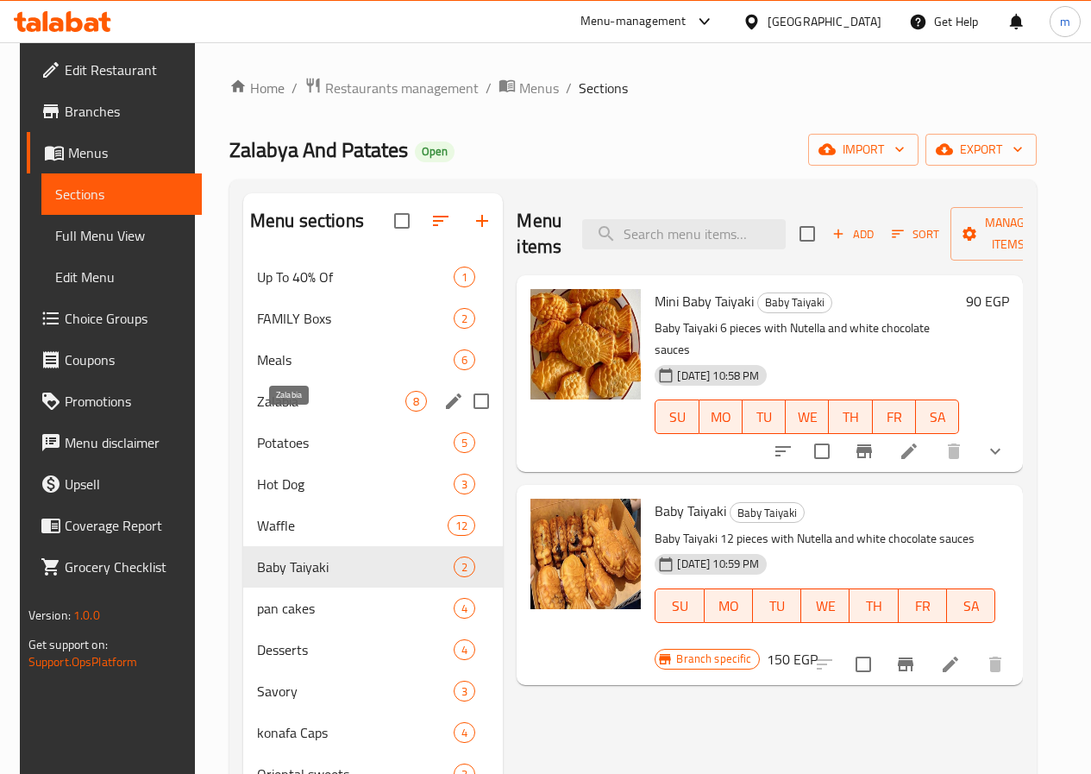
click at [292, 412] on span "Zalabia" at bounding box center [331, 401] width 148 height 21
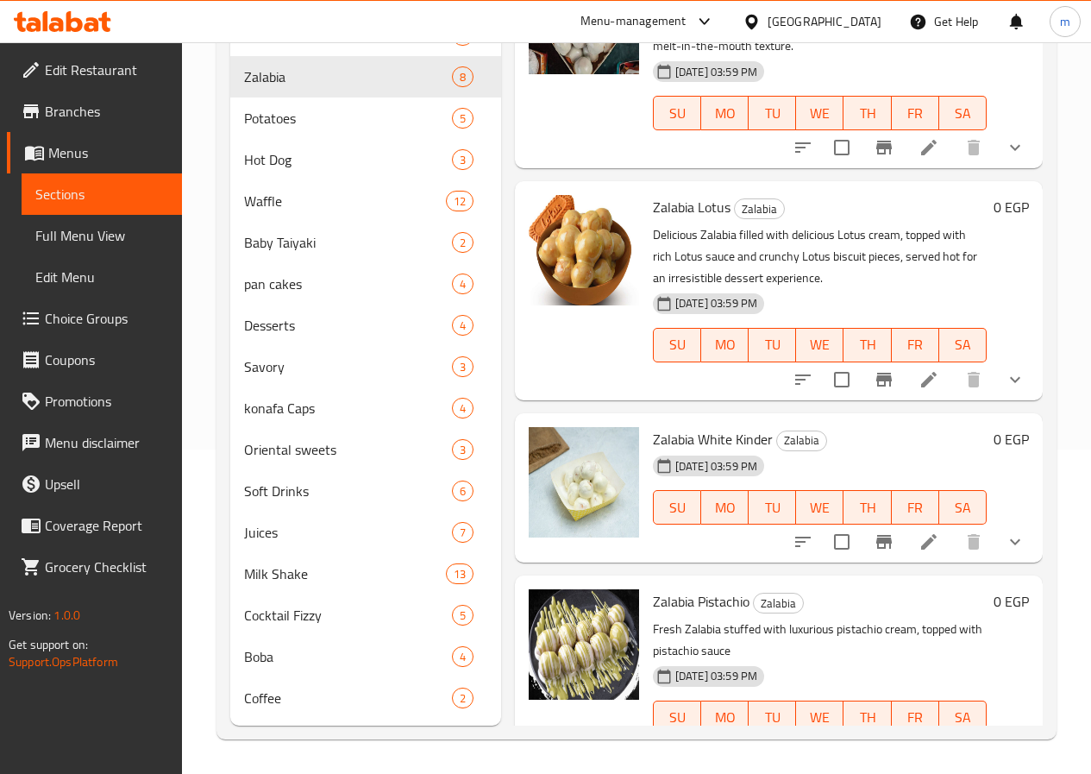
scroll to position [350, 0]
click at [921, 742] on icon at bounding box center [929, 752] width 21 height 21
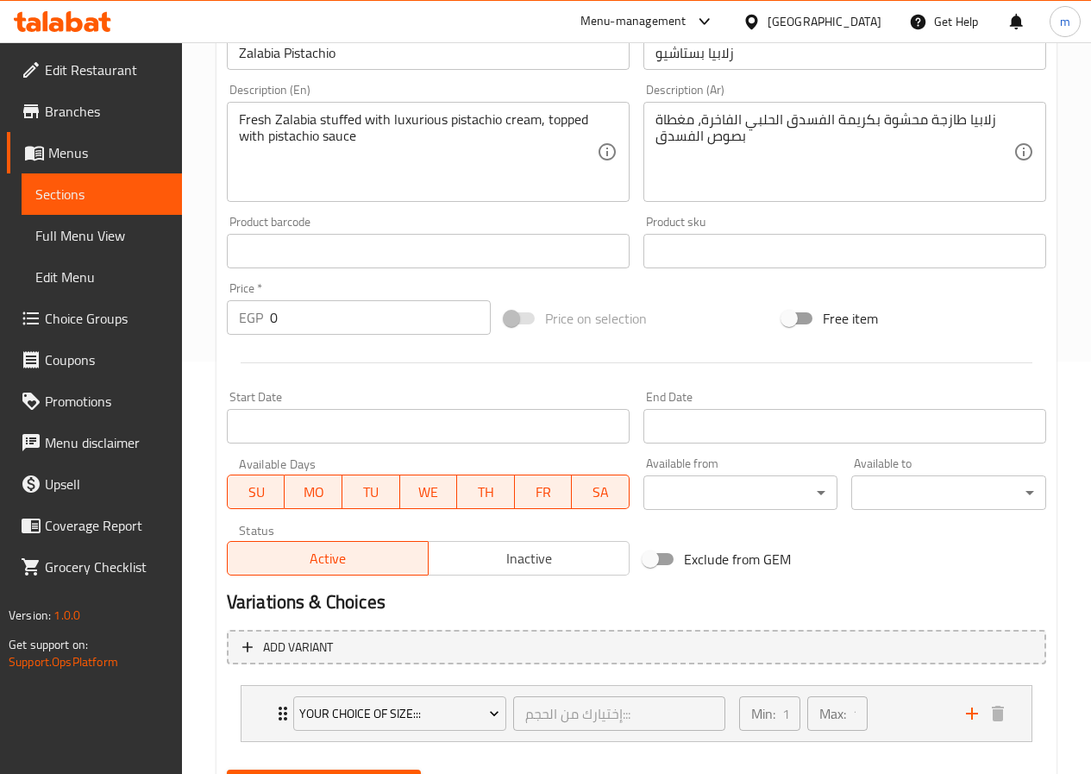
scroll to position [499, 0]
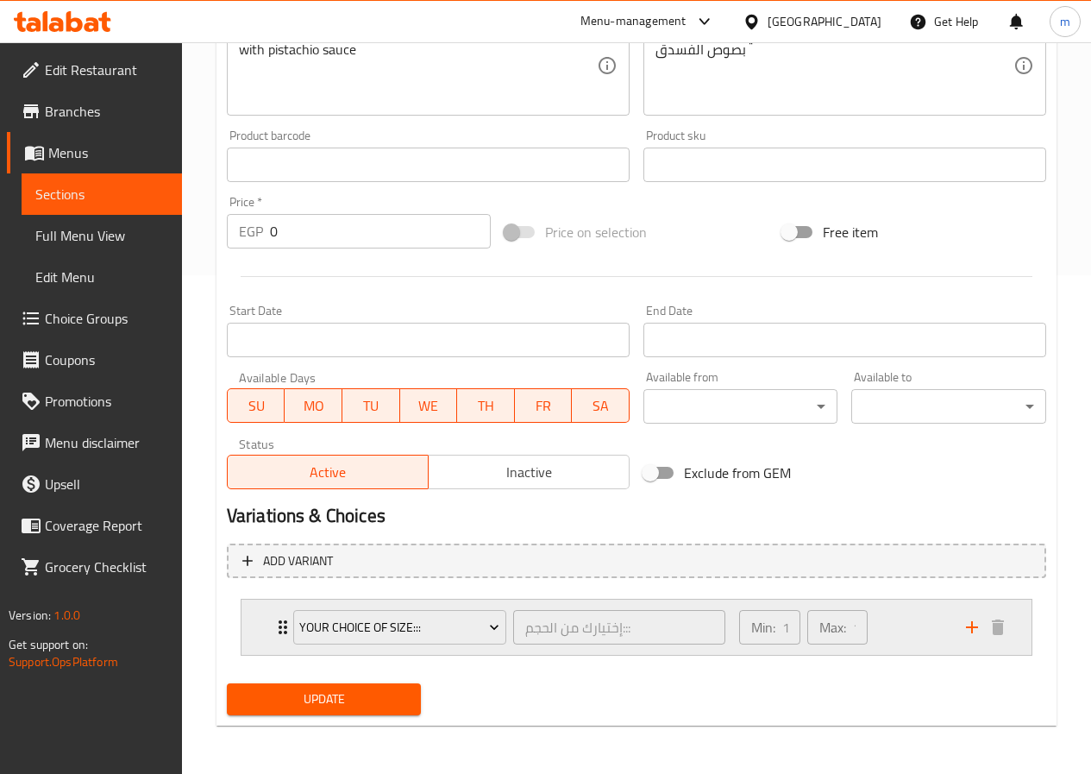
click at [905, 637] on div "Min: 1 ​ Max: 1 ​" at bounding box center [842, 627] width 227 height 55
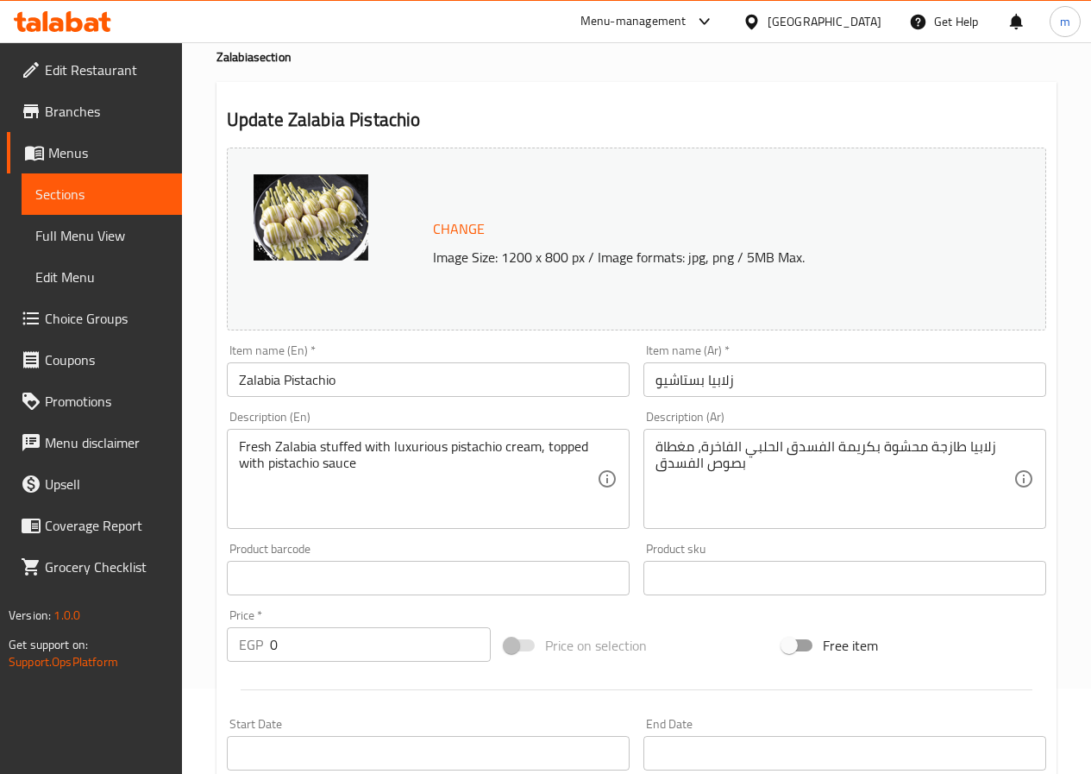
scroll to position [0, 0]
